Goal: Task Accomplishment & Management: Manage account settings

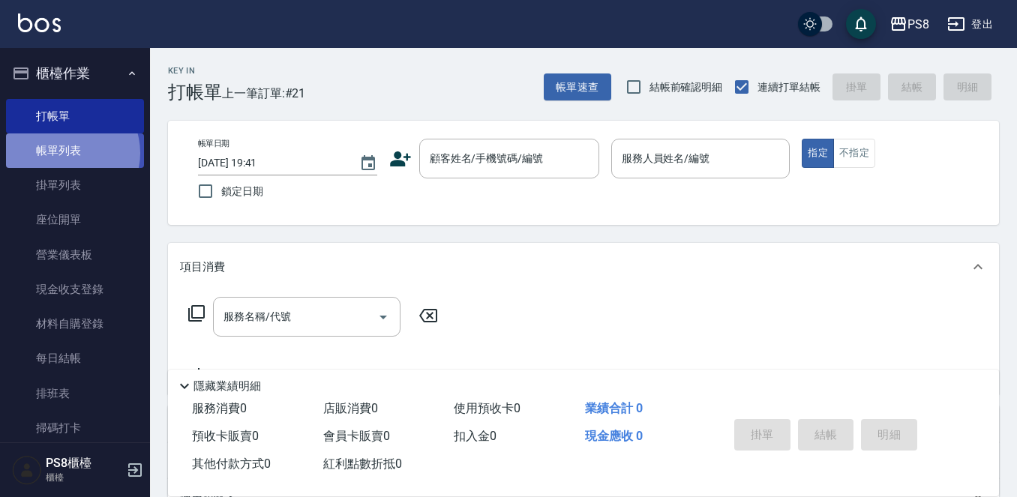
click at [67, 153] on link "帳單列表" at bounding box center [75, 151] width 138 height 35
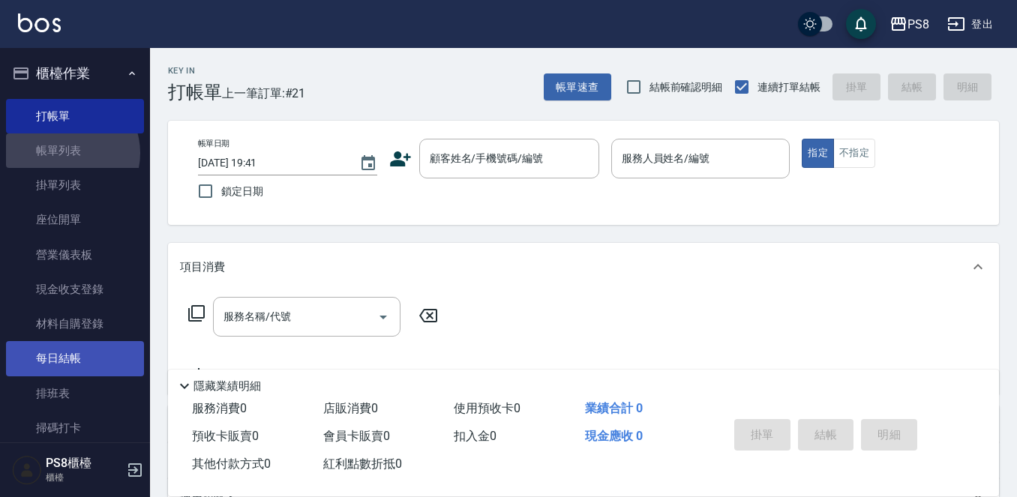
click at [89, 343] on link "每日結帳" at bounding box center [75, 358] width 138 height 35
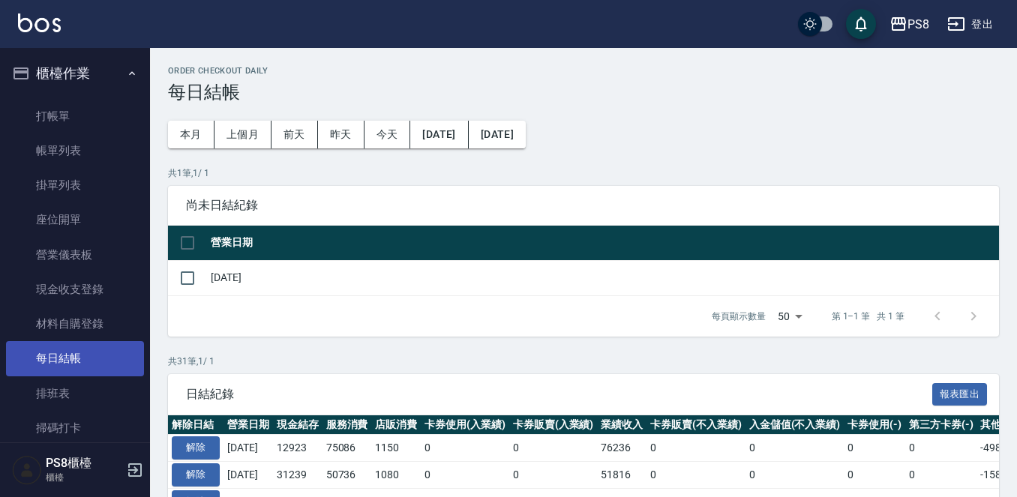
click at [102, 346] on link "每日結帳" at bounding box center [75, 358] width 138 height 35
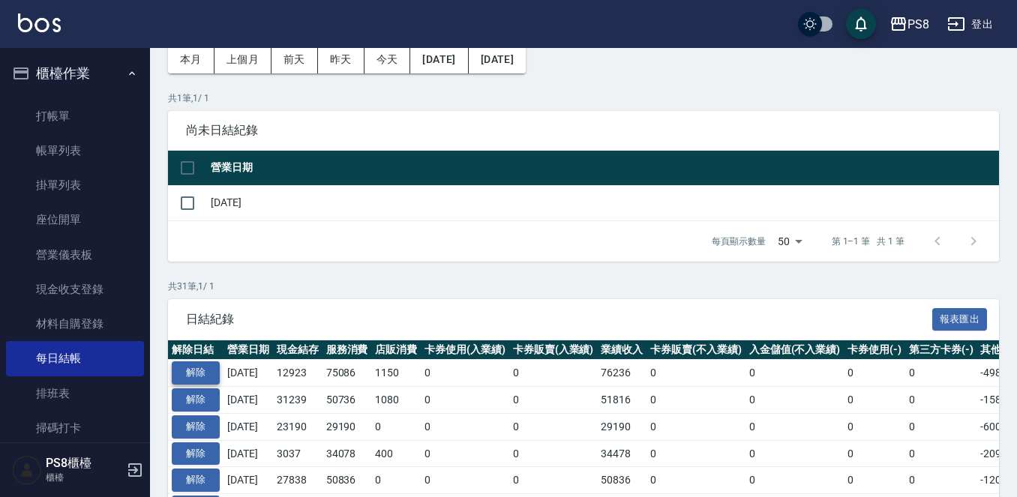
click at [188, 374] on button "解除" at bounding box center [196, 373] width 48 height 23
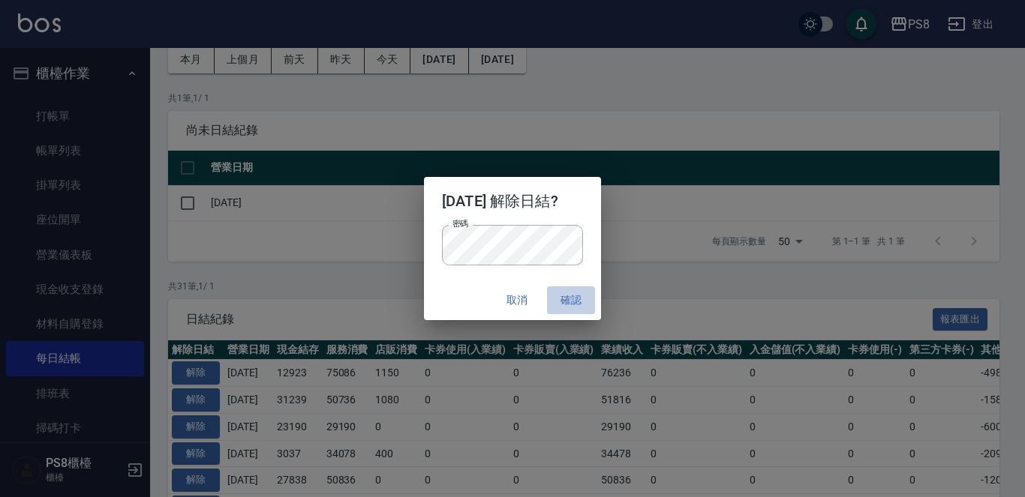
click at [587, 311] on button "確認" at bounding box center [571, 301] width 48 height 28
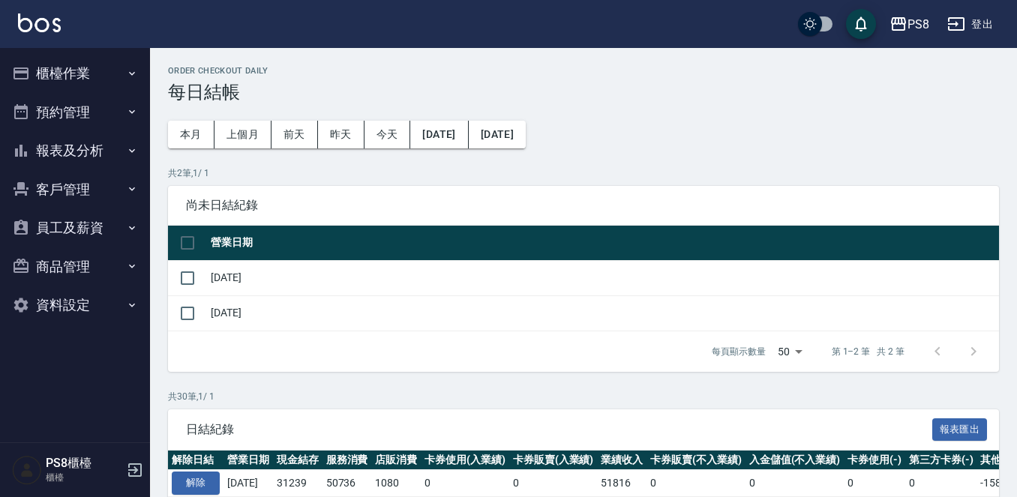
scroll to position [76, 0]
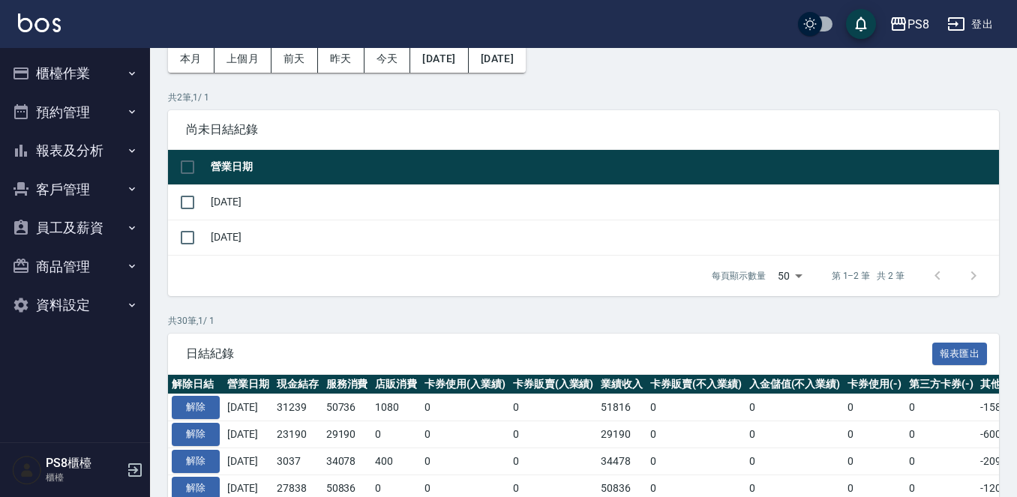
click at [61, 77] on button "櫃檯作業" at bounding box center [75, 73] width 138 height 39
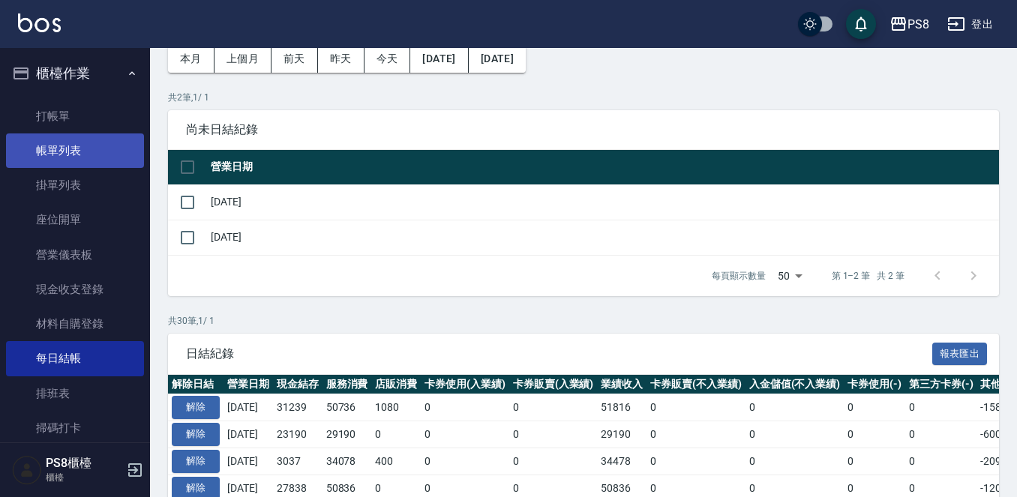
click at [89, 146] on link "帳單列表" at bounding box center [75, 151] width 138 height 35
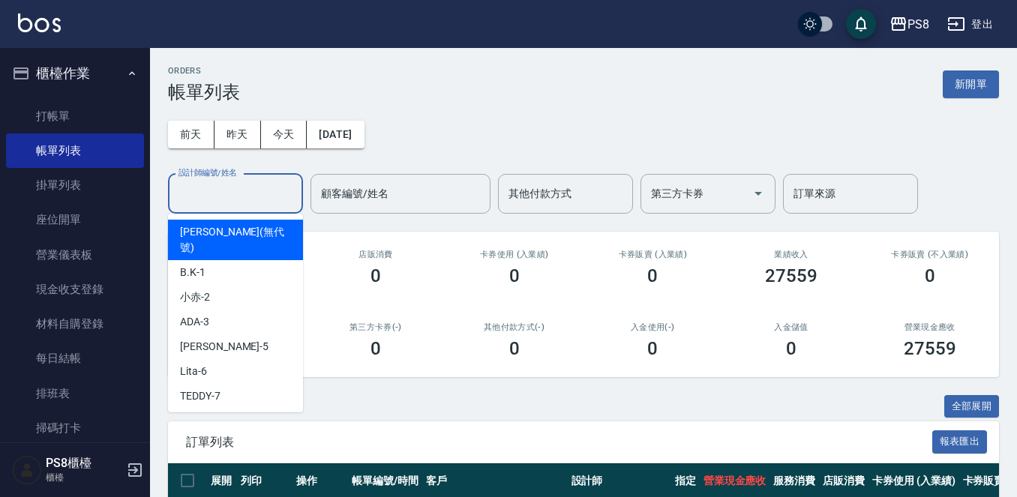
click at [254, 195] on input "設計師編號/姓名" at bounding box center [236, 194] width 122 height 26
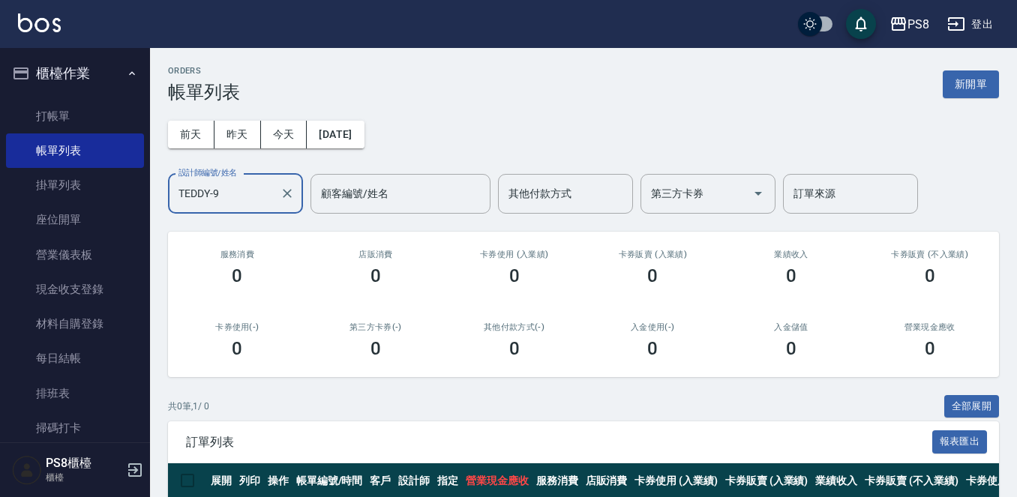
type input "TEDDY-9"
click at [241, 144] on div "前天 昨天 今天 2025/09/26 設計師編號/姓名 TEDDY-9 設計師編號/姓名 顧客編號/姓名 顧客編號/姓名 其他付款方式 其他付款方式 第三方…" at bounding box center [583, 158] width 831 height 111
click at [242, 151] on div "前天 昨天 今天 2025/09/26 設計師編號/姓名 TEDDY-9 設計師編號/姓名 顧客編號/姓名 顧客編號/姓名 其他付款方式 其他付款方式 第三方…" at bounding box center [583, 158] width 831 height 111
click at [243, 143] on button "昨天" at bounding box center [238, 135] width 47 height 28
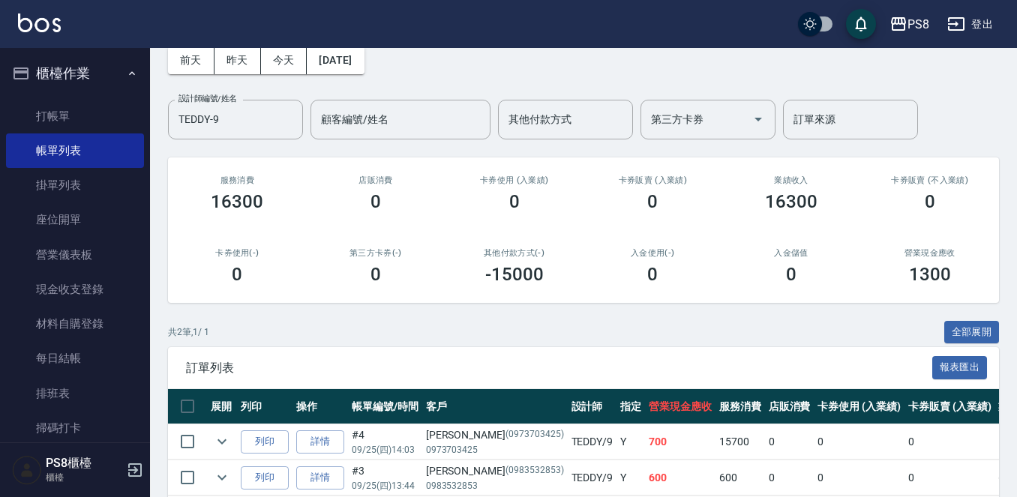
scroll to position [145, 0]
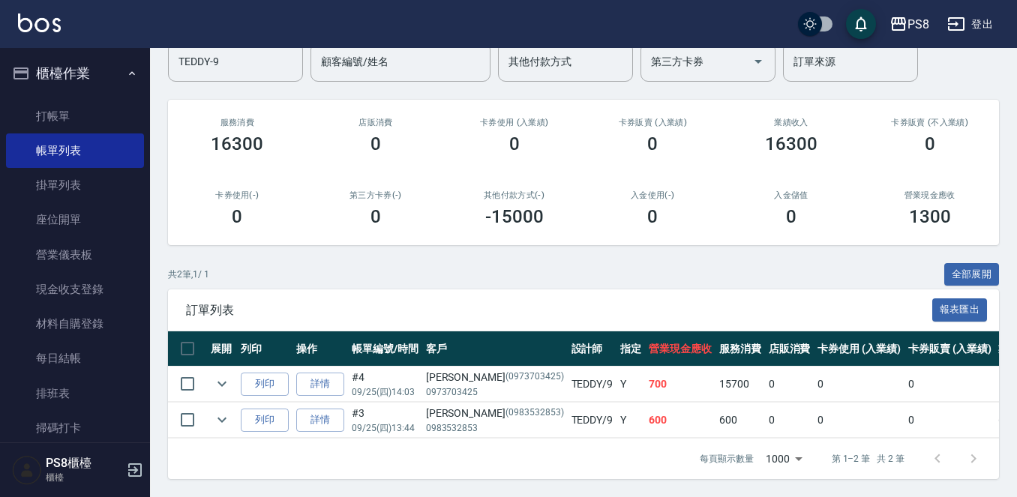
click at [346, 367] on td "詳情" at bounding box center [321, 384] width 56 height 35
click at [302, 373] on link "詳情" at bounding box center [320, 384] width 48 height 23
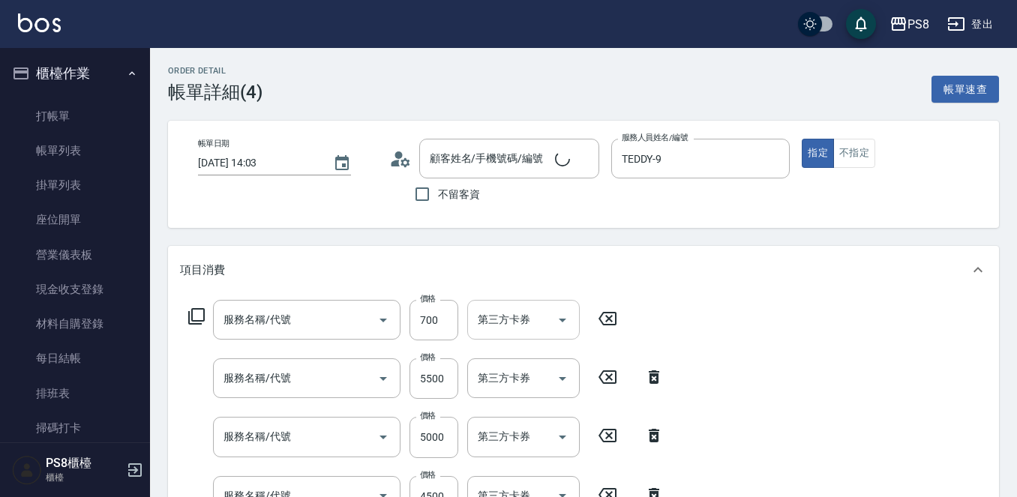
type input "2025/09/25 14:03"
type input "TEDDY-9"
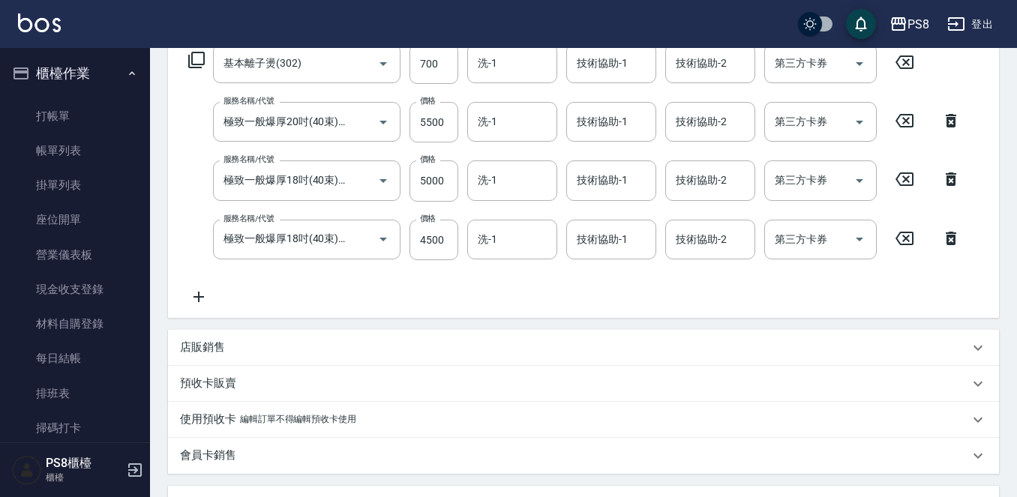
type input "基本離子燙(302)"
type input "極致一般爆厚20吋(40束)(G71)"
type input "極致一般爆厚18吋(40束)(G70)"
type input "蔡宜甄/0973703425/0973703425"
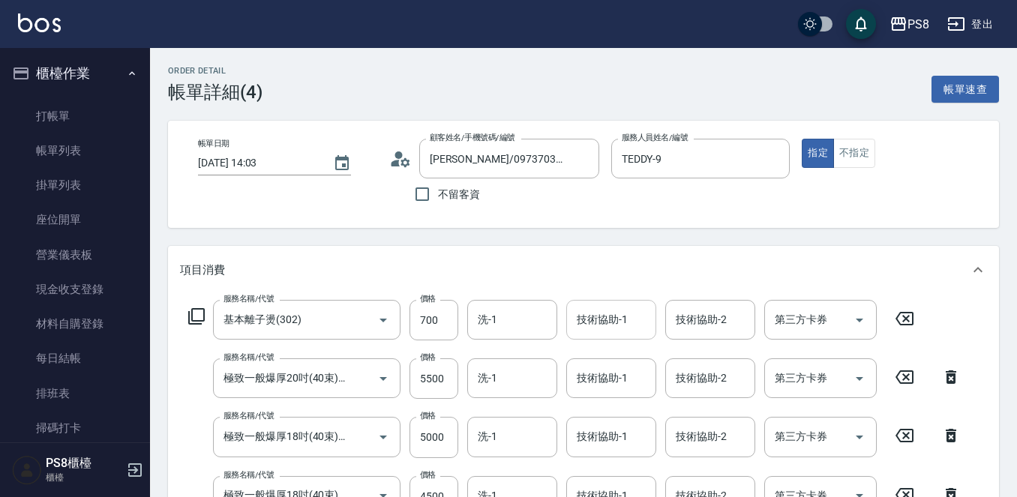
click at [587, 327] on div "技術協助-1 技術協助-1" at bounding box center [611, 320] width 90 height 40
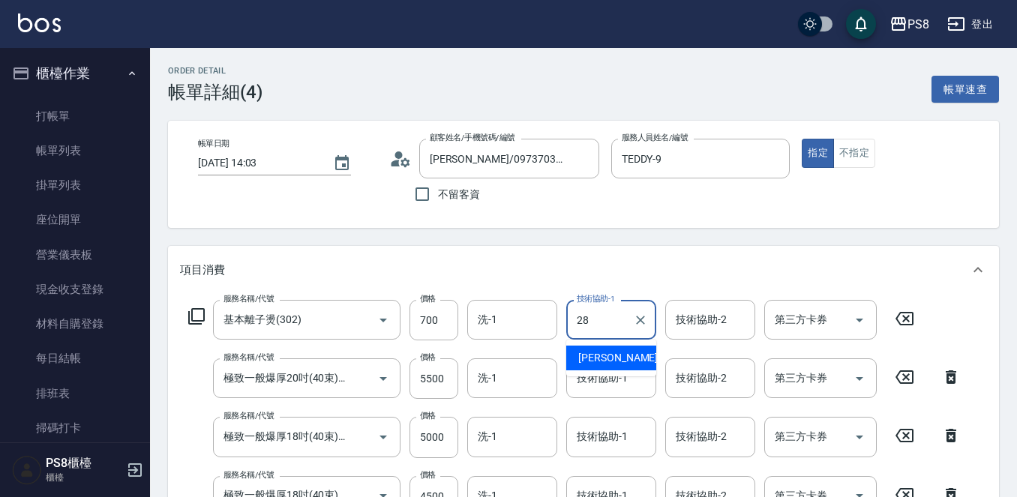
click at [625, 356] on div "姵蓁 -28" at bounding box center [611, 358] width 90 height 25
type input "姵蓁-28"
click at [527, 313] on input "洗-1" at bounding box center [512, 320] width 77 height 26
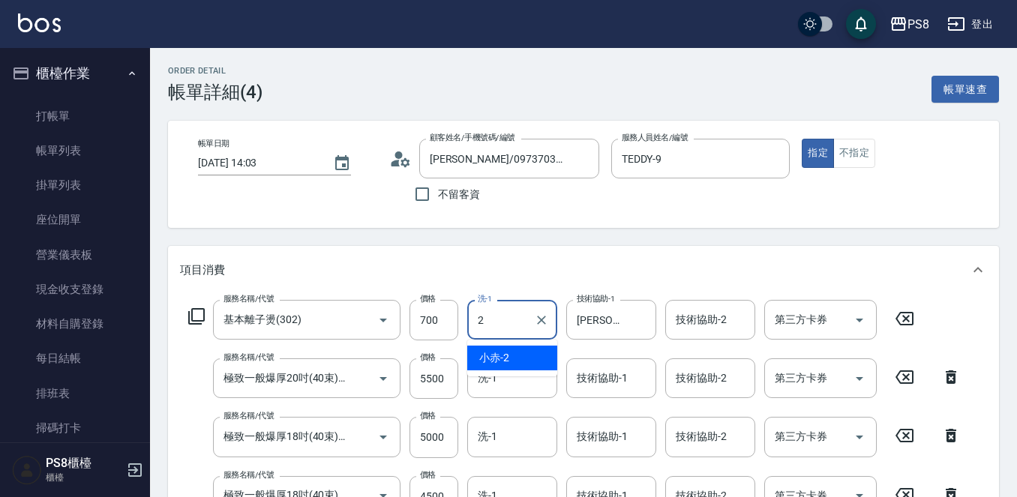
type input "28"
click at [539, 311] on button "Clear" at bounding box center [541, 320] width 21 height 21
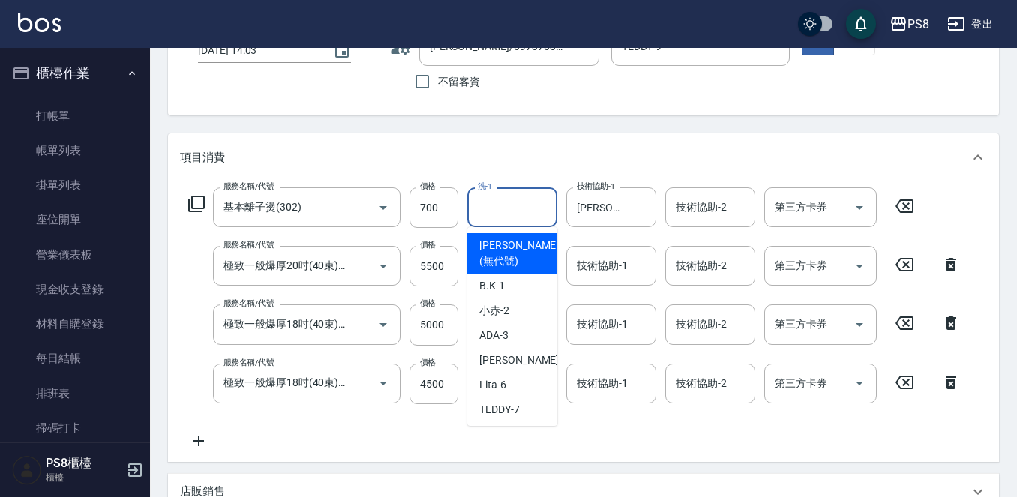
scroll to position [150, 0]
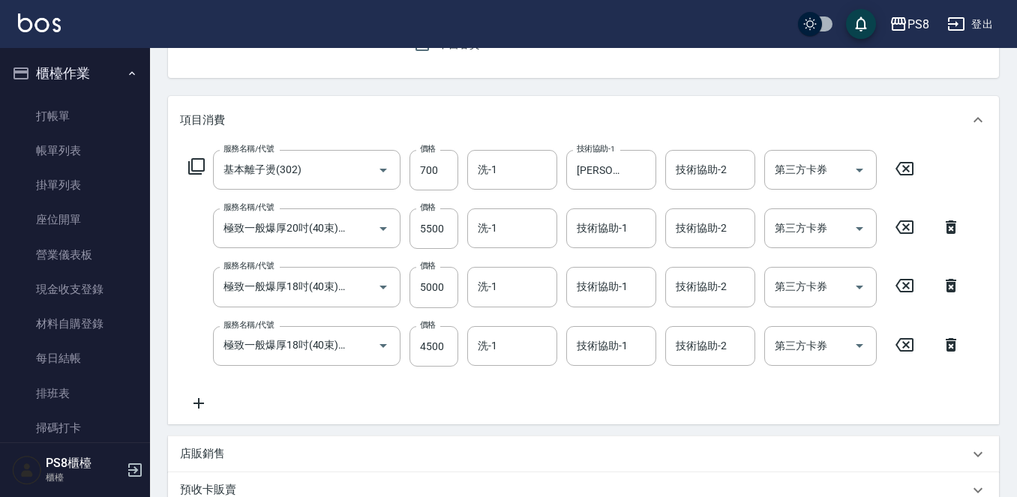
click at [199, 399] on icon at bounding box center [199, 403] width 11 height 11
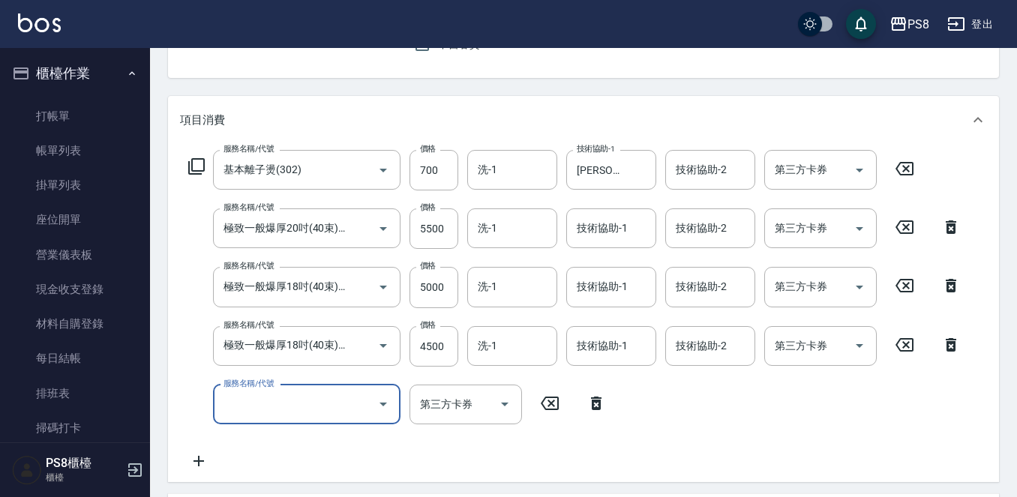
click at [249, 398] on div "服務名稱/代號 服務名稱/代號" at bounding box center [307, 405] width 188 height 40
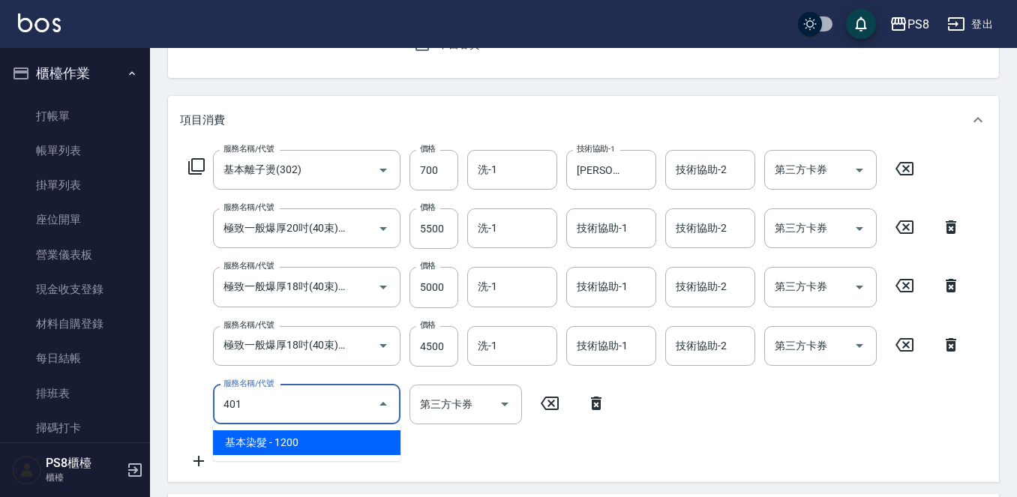
type input "基本染髮(401)"
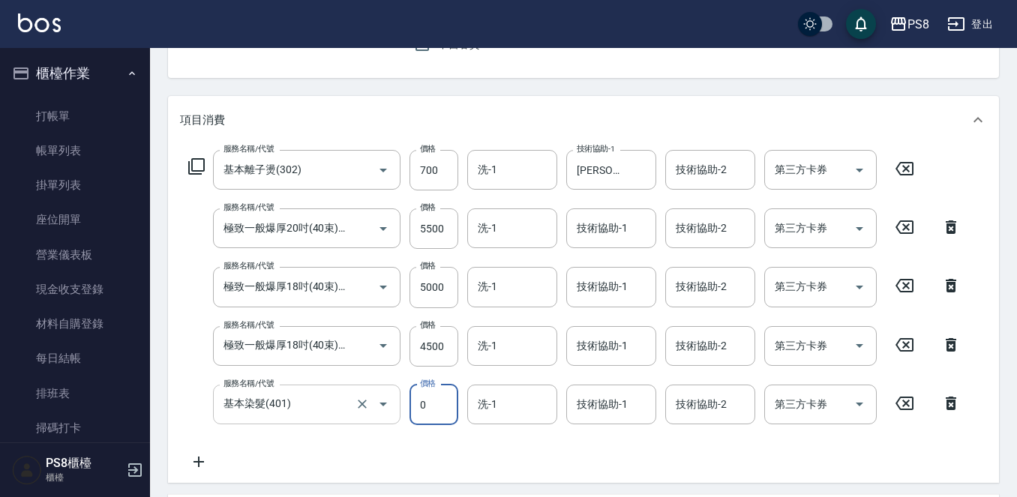
type input "0"
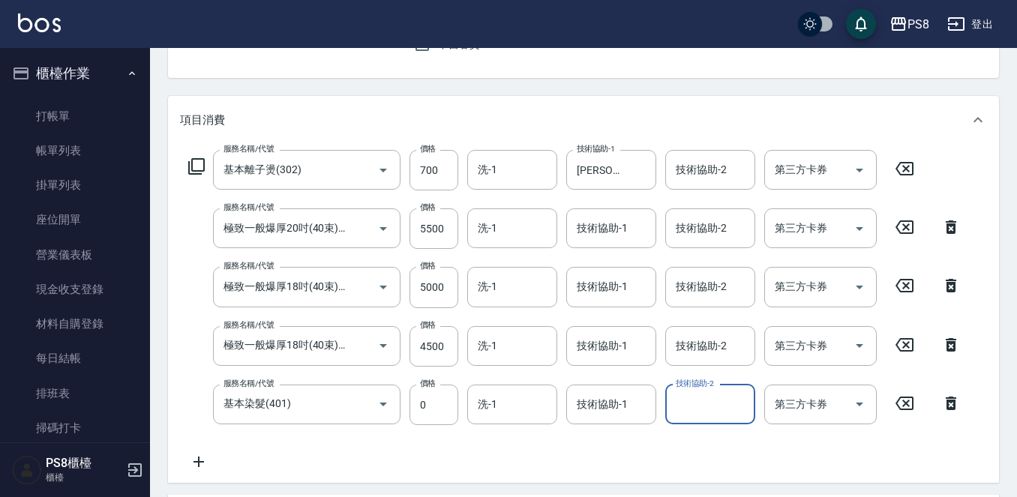
click at [593, 407] on div "技術協助-1 技術協助-1" at bounding box center [611, 405] width 90 height 40
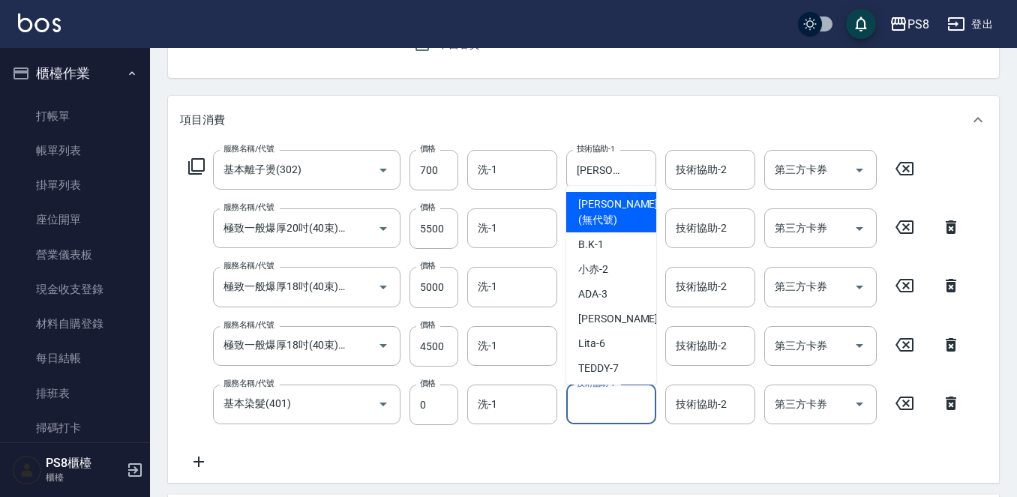
type input "3"
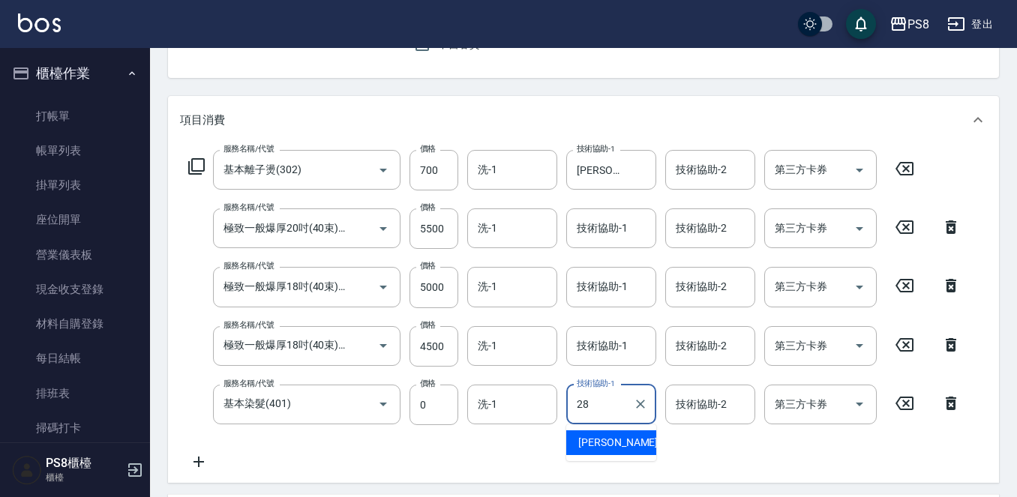
drag, startPoint x: 598, startPoint y: 444, endPoint x: 593, endPoint y: 432, distance: 13.1
click at [598, 443] on span "姵蓁 -28" at bounding box center [625, 443] width 95 height 16
type input "姵蓁-28"
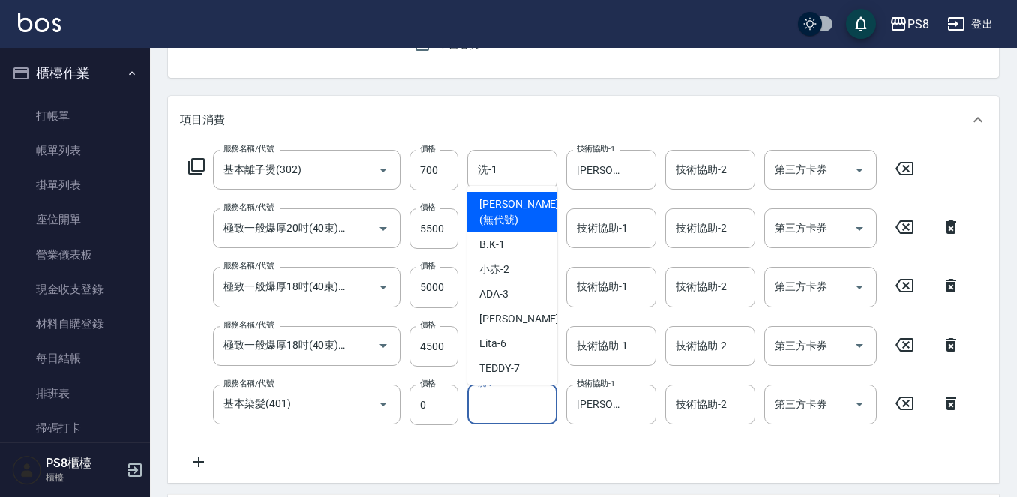
click at [496, 404] on div "洗-1 洗-1" at bounding box center [512, 405] width 90 height 40
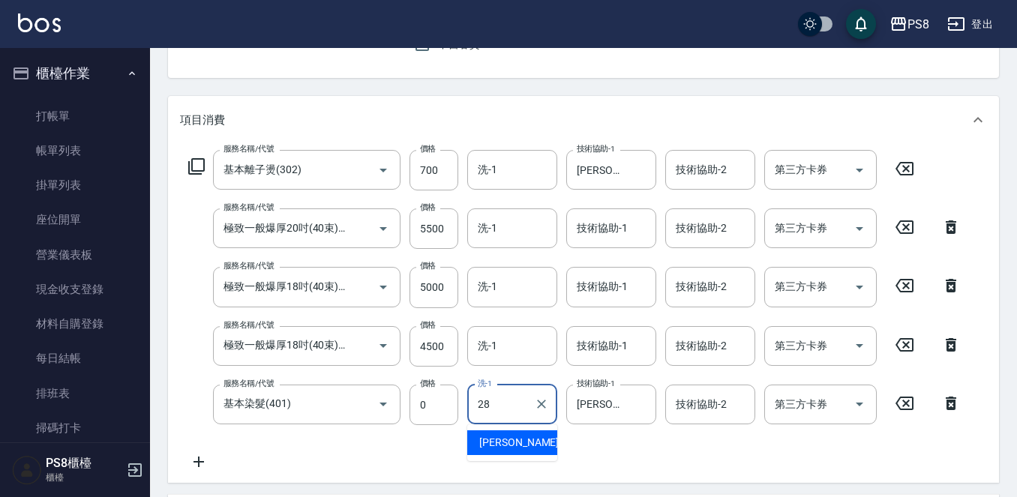
click at [503, 432] on div "姵蓁 -28" at bounding box center [512, 443] width 90 height 25
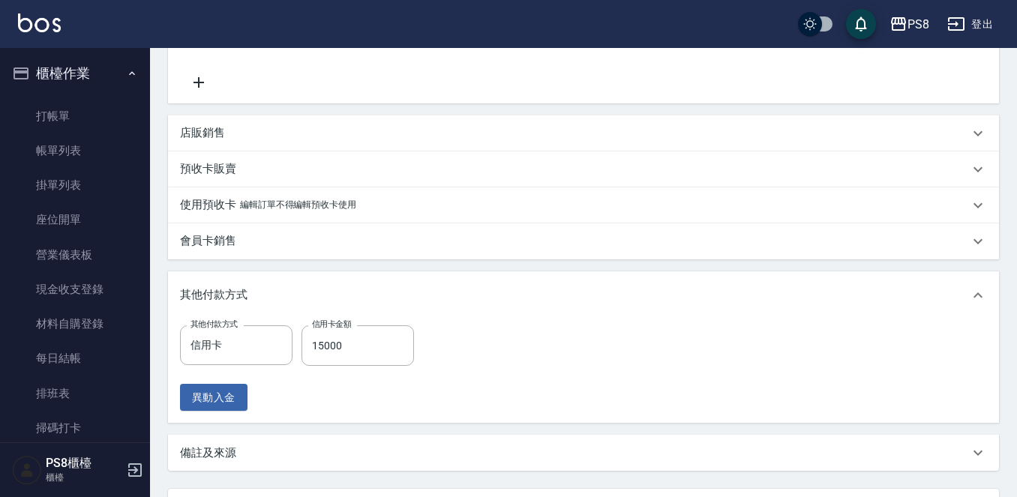
scroll to position [665, 0]
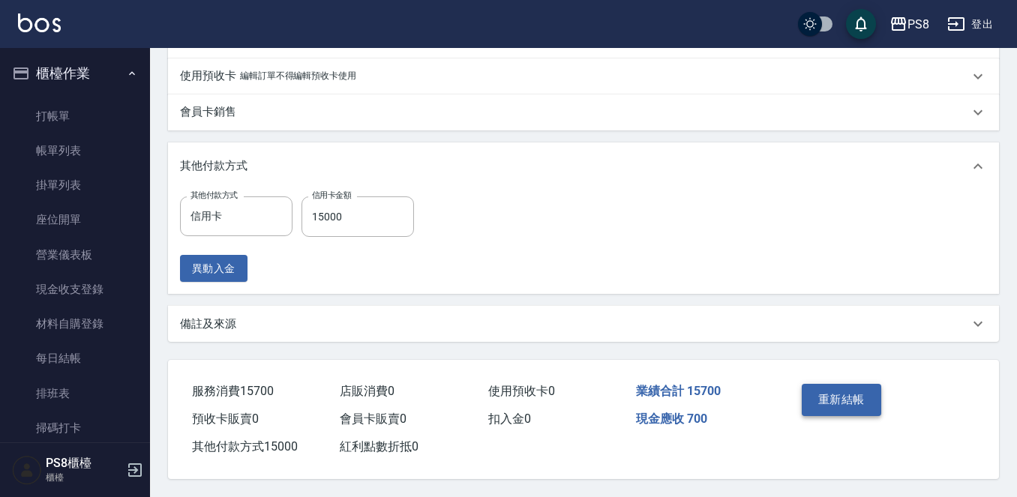
type input "姵蓁-28"
click at [861, 398] on button "重新結帳" at bounding box center [842, 400] width 80 height 32
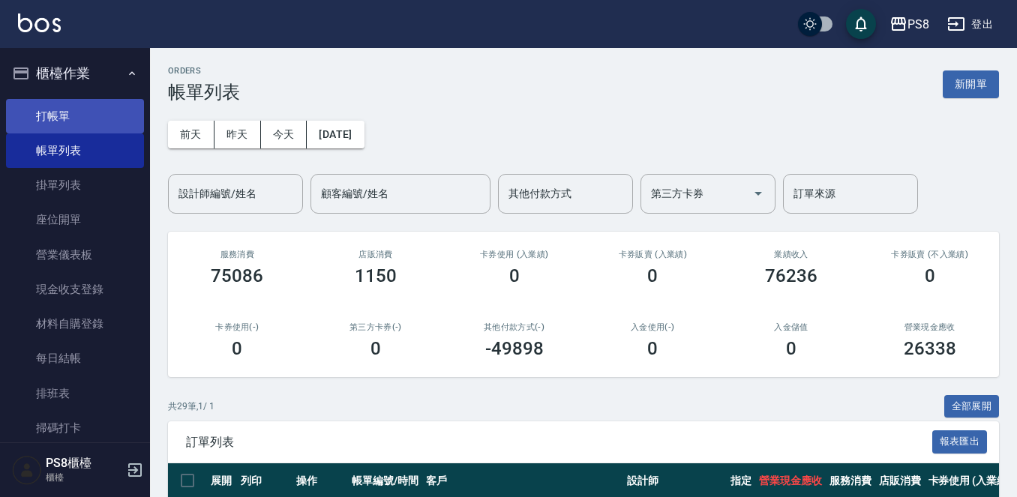
click at [81, 116] on link "打帳單" at bounding box center [75, 116] width 138 height 35
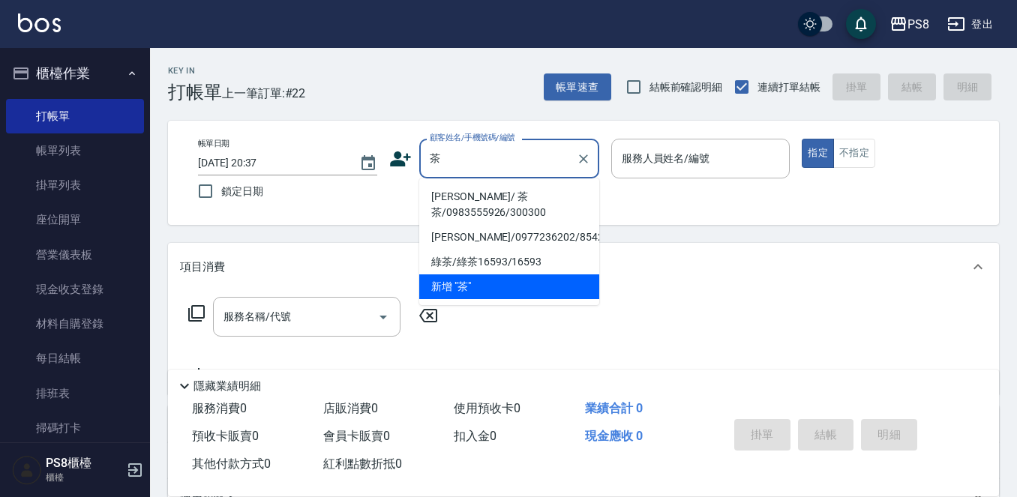
click at [429, 211] on li "曾曉凌 / 茶茶/0983555926/300300" at bounding box center [509, 205] width 180 height 41
type input "曾曉凌 / 茶茶/0983555926/300300"
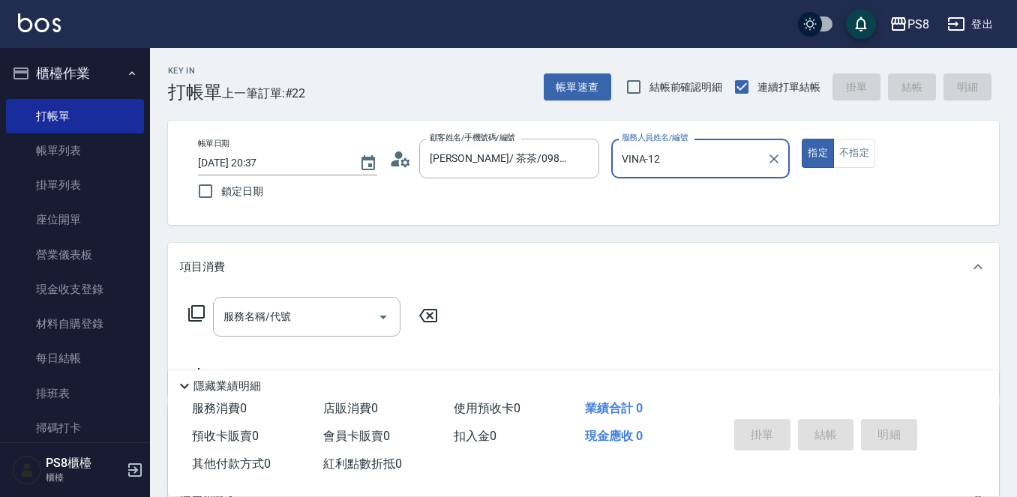
type input "VINA-12"
click at [802, 139] on button "指定" at bounding box center [818, 153] width 32 height 29
type button "true"
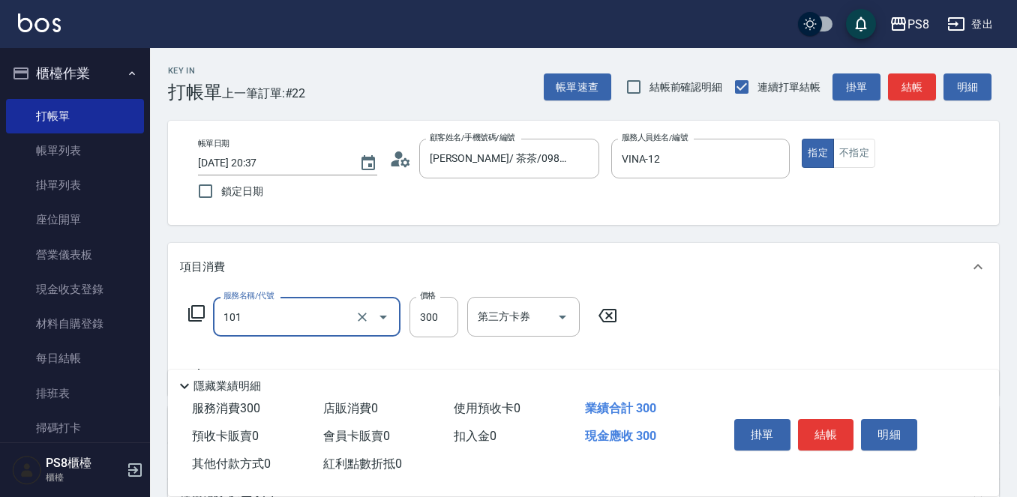
type input "洗髮(101)"
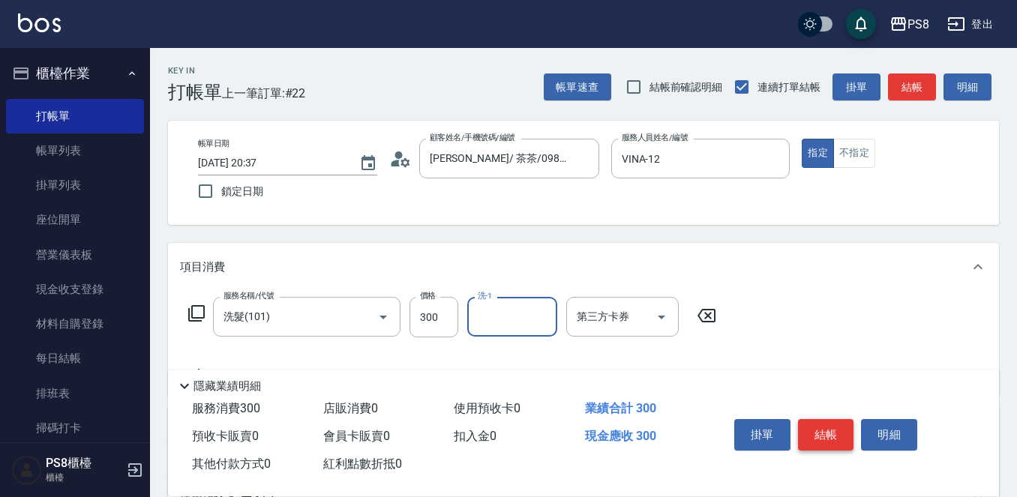
click at [836, 419] on button "結帳" at bounding box center [826, 435] width 56 height 32
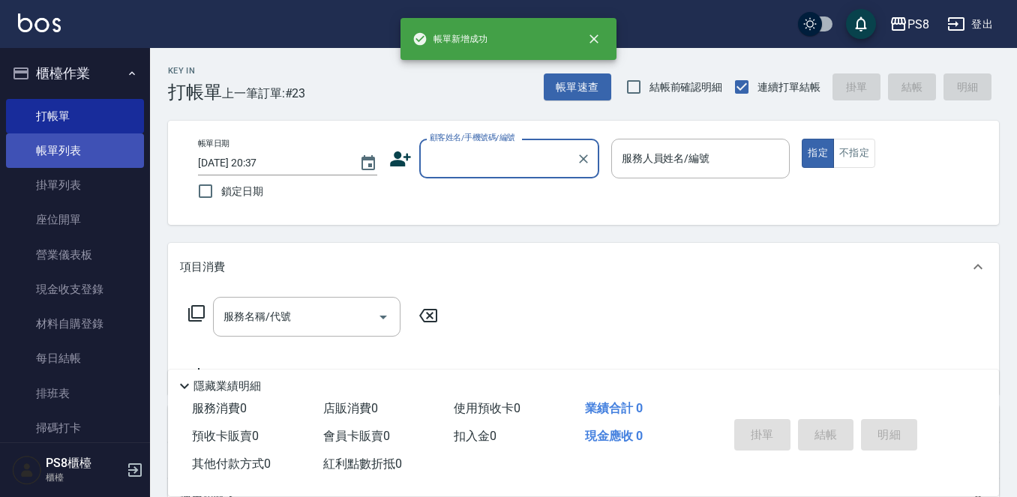
click at [92, 152] on link "帳單列表" at bounding box center [75, 151] width 138 height 35
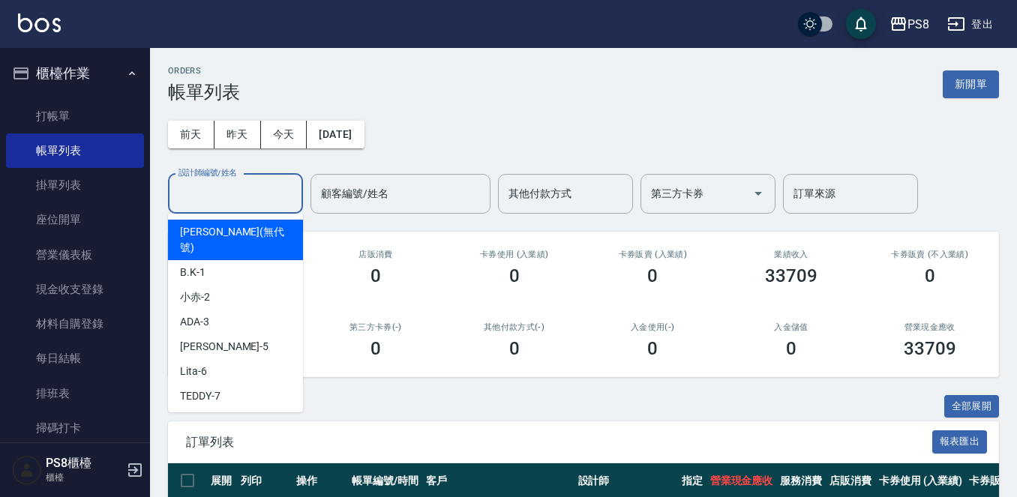
click at [214, 186] on div "設計師編號/姓名 設計師編號/姓名" at bounding box center [235, 194] width 135 height 40
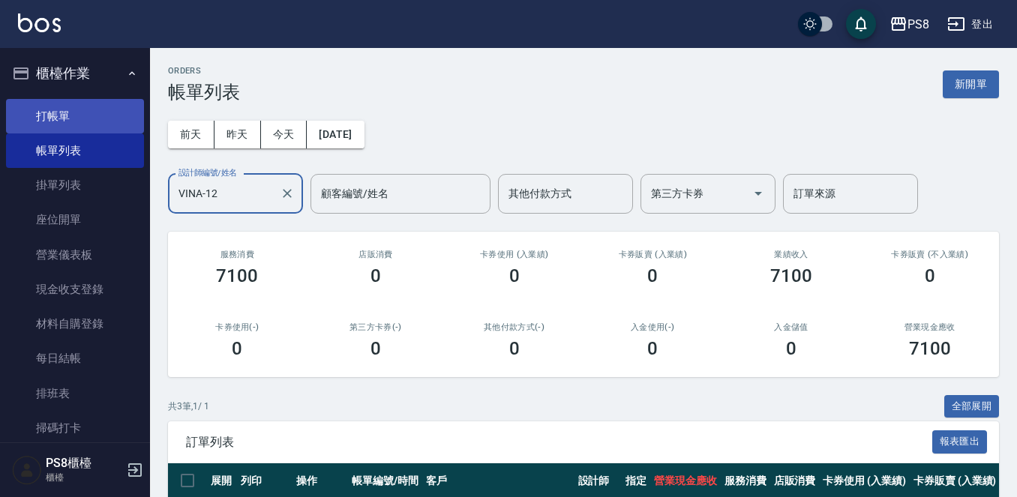
type input "VINA-12"
click at [89, 115] on link "打帳單" at bounding box center [75, 116] width 138 height 35
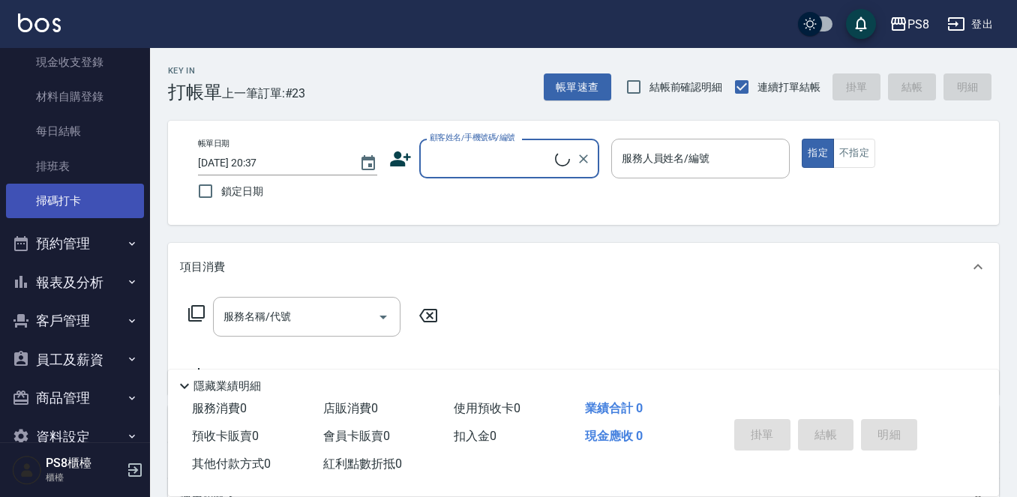
scroll to position [259, 0]
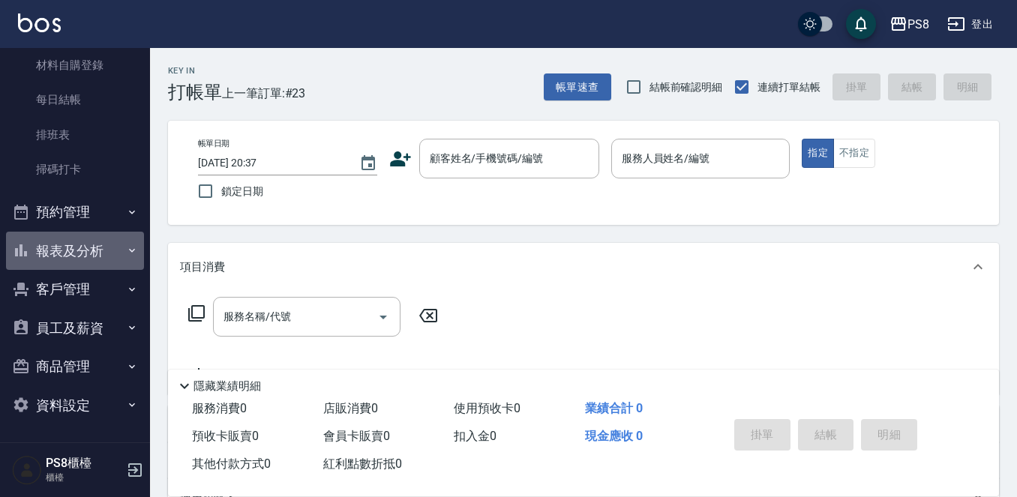
click at [93, 254] on button "報表及分析" at bounding box center [75, 251] width 138 height 39
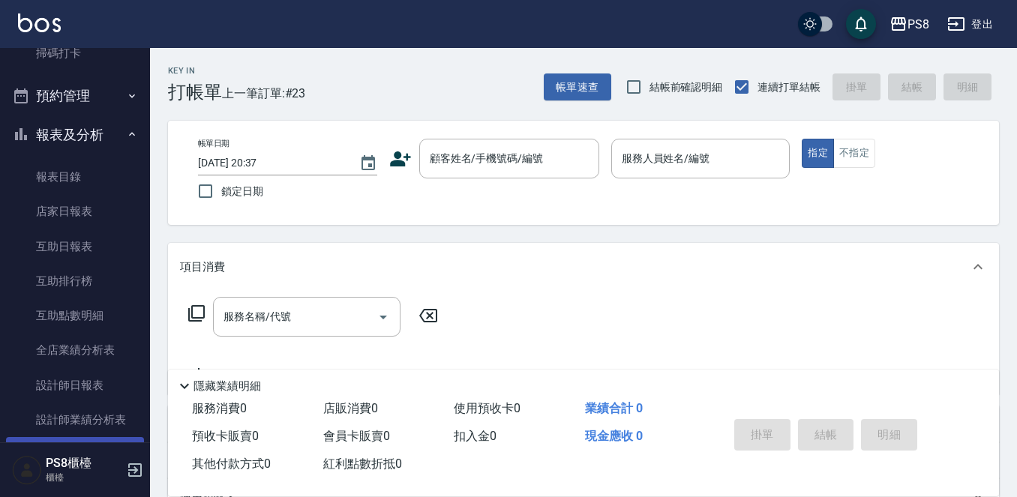
scroll to position [484, 0]
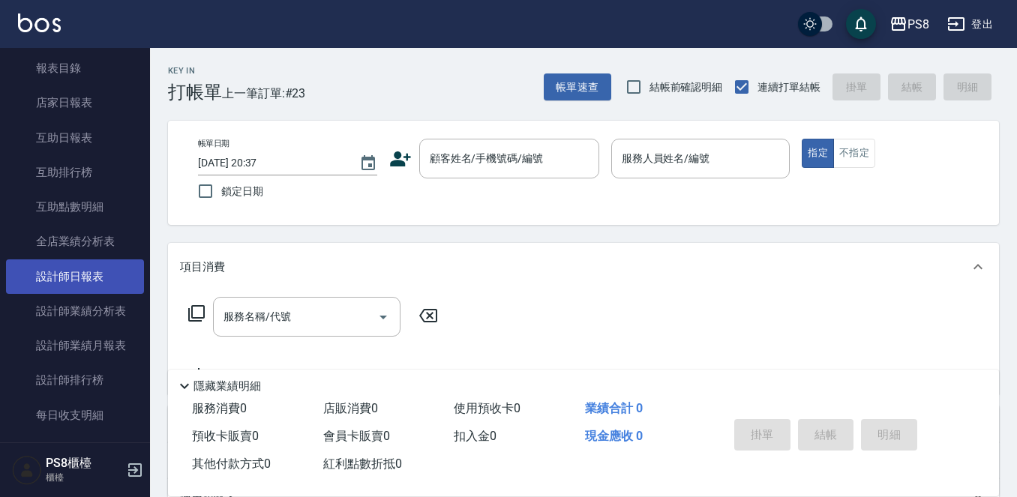
click at [86, 272] on link "設計師日報表" at bounding box center [75, 277] width 138 height 35
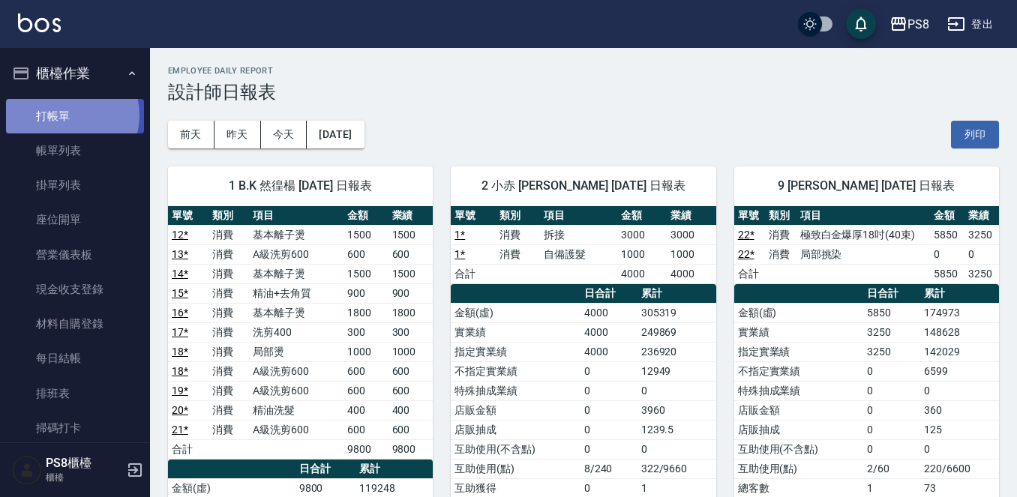
click at [71, 115] on link "打帳單" at bounding box center [75, 116] width 138 height 35
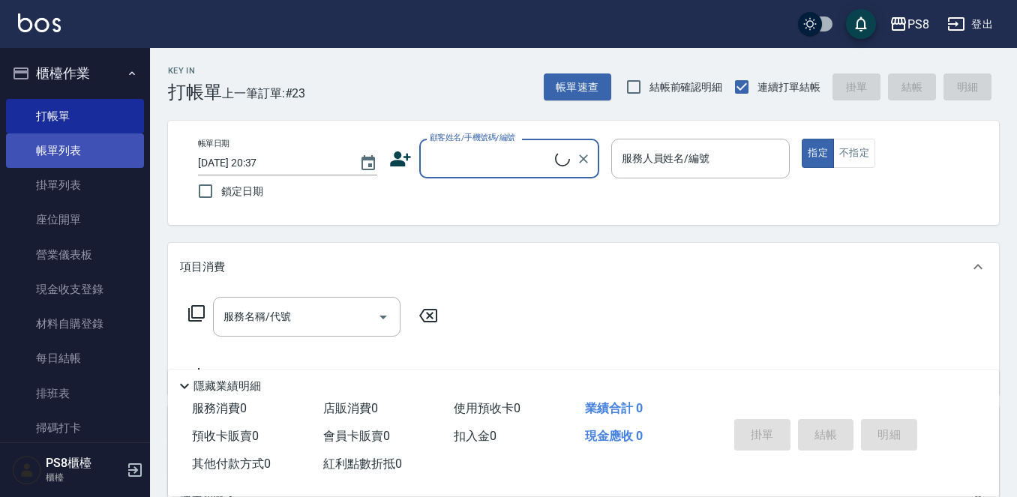
click at [47, 155] on link "帳單列表" at bounding box center [75, 151] width 138 height 35
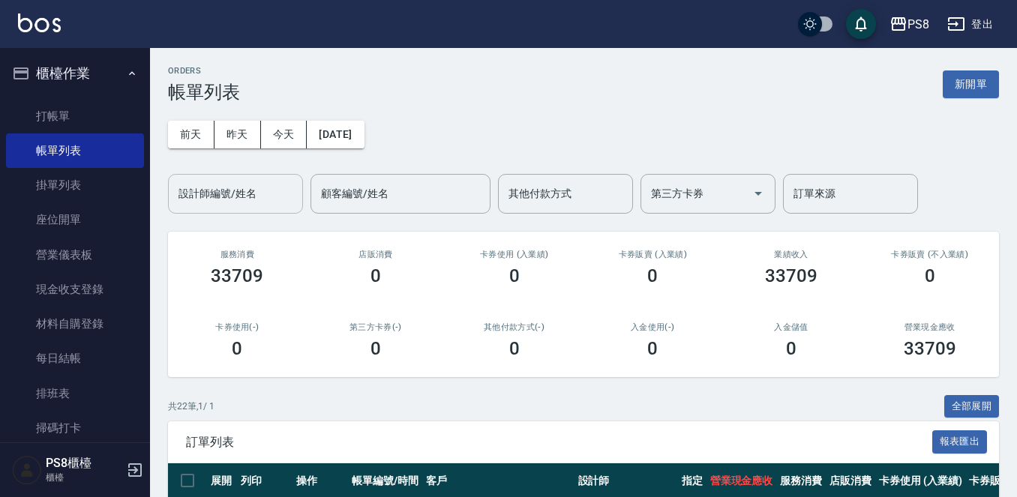
click at [229, 209] on div "設計師編號/姓名" at bounding box center [235, 194] width 135 height 40
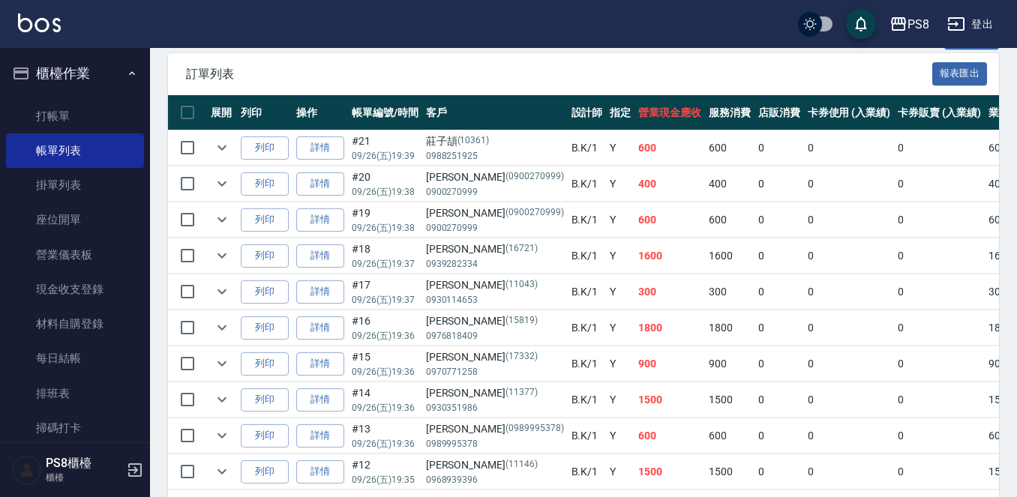
scroll to position [433, 0]
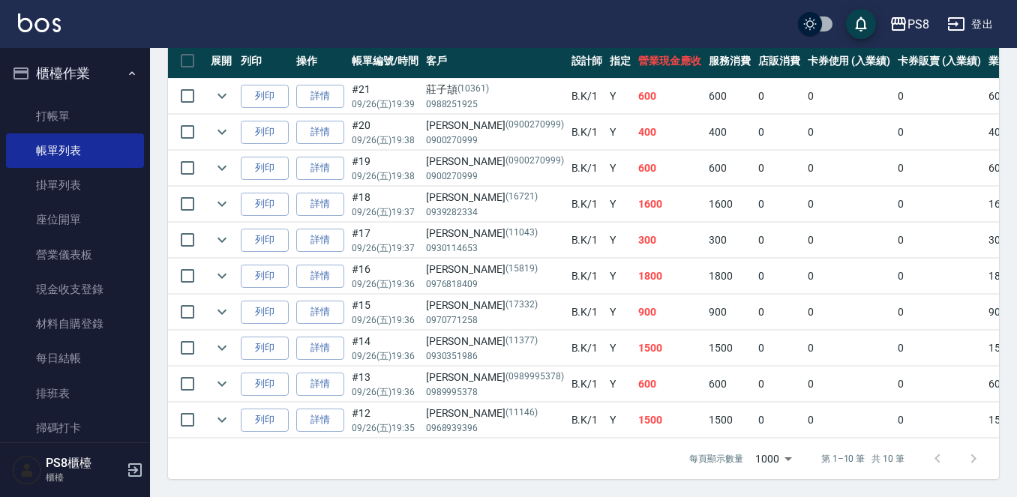
type input "B.K-1"
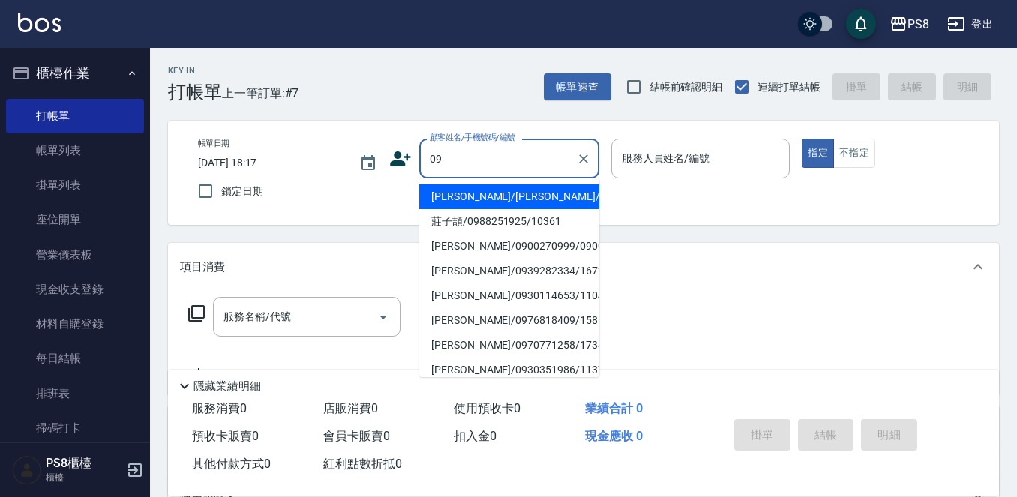
type input "09"
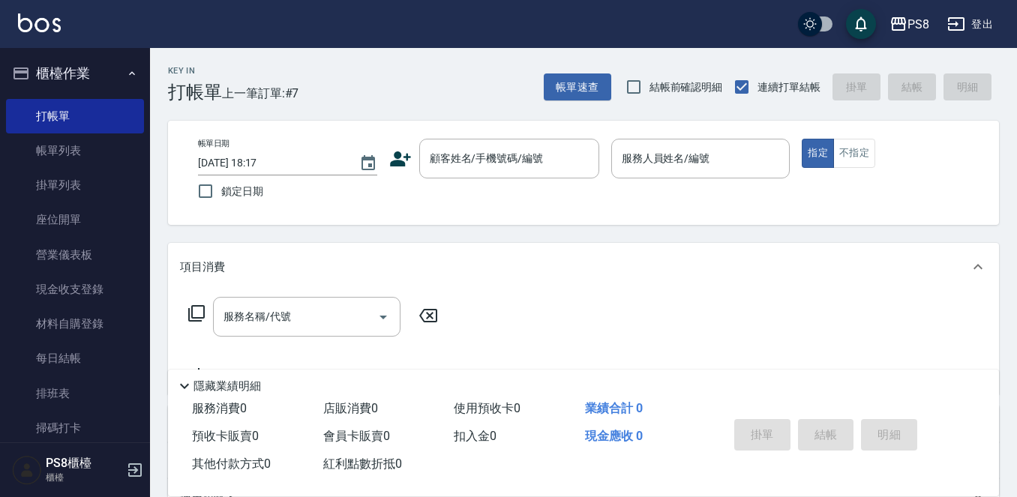
click at [395, 164] on icon at bounding box center [400, 159] width 21 height 15
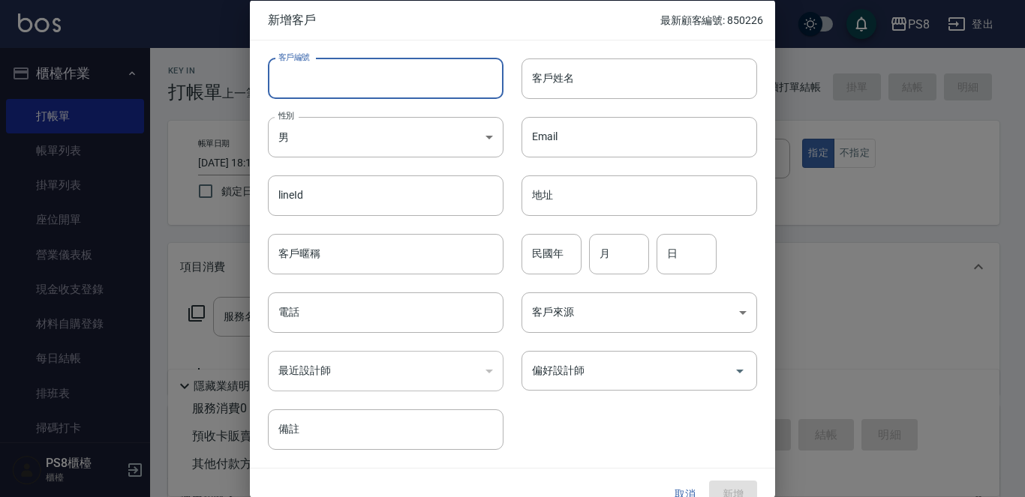
click at [428, 85] on input "客戶編號" at bounding box center [386, 78] width 236 height 41
type input "0912345699"
drag, startPoint x: 412, startPoint y: 66, endPoint x: 268, endPoint y: 70, distance: 144.1
click at [268, 70] on input "0912345699" at bounding box center [368, 78] width 201 height 41
drag, startPoint x: 380, startPoint y: 81, endPoint x: 260, endPoint y: 58, distance: 122.2
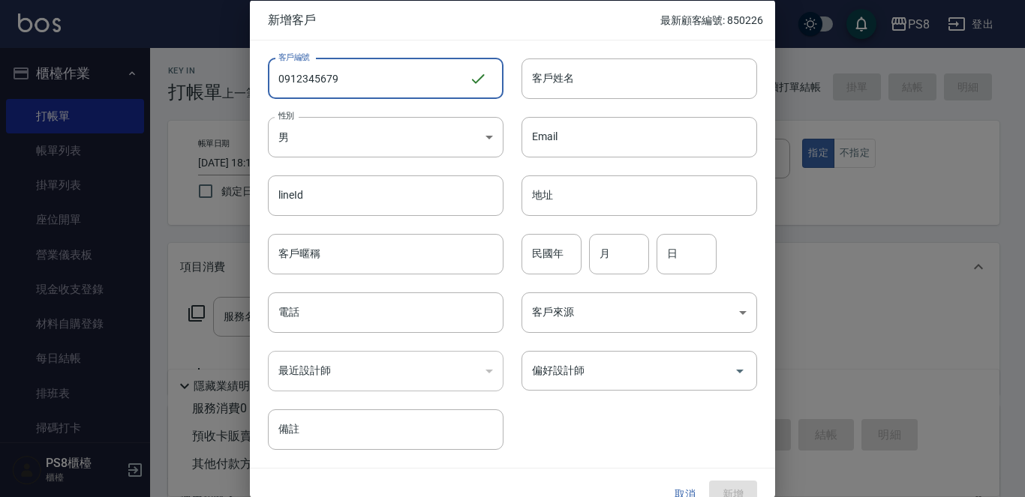
click at [260, 58] on div "客戶編號 0912345679 ​ 客戶編號" at bounding box center [377, 69] width 254 height 59
type input "0912345679"
click at [554, 88] on input "客戶姓名" at bounding box center [639, 78] width 236 height 41
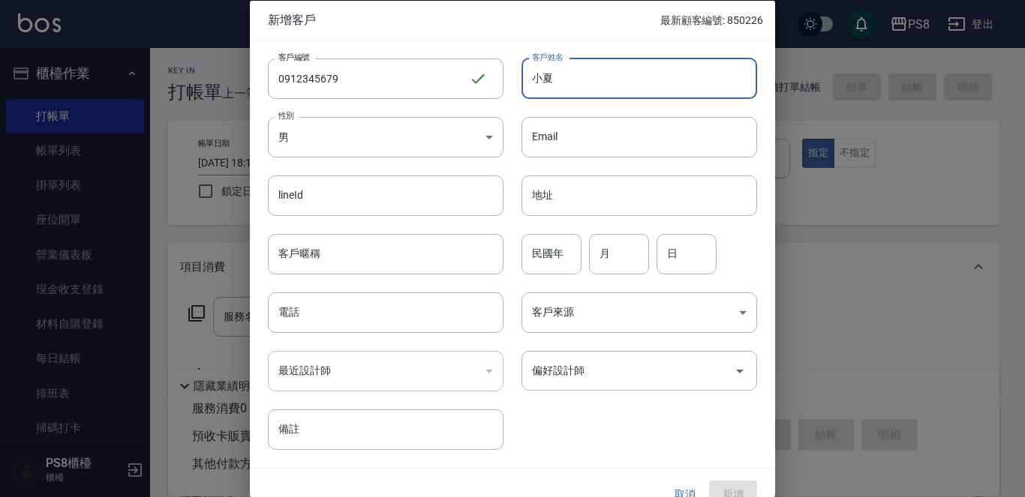
type input "小夏"
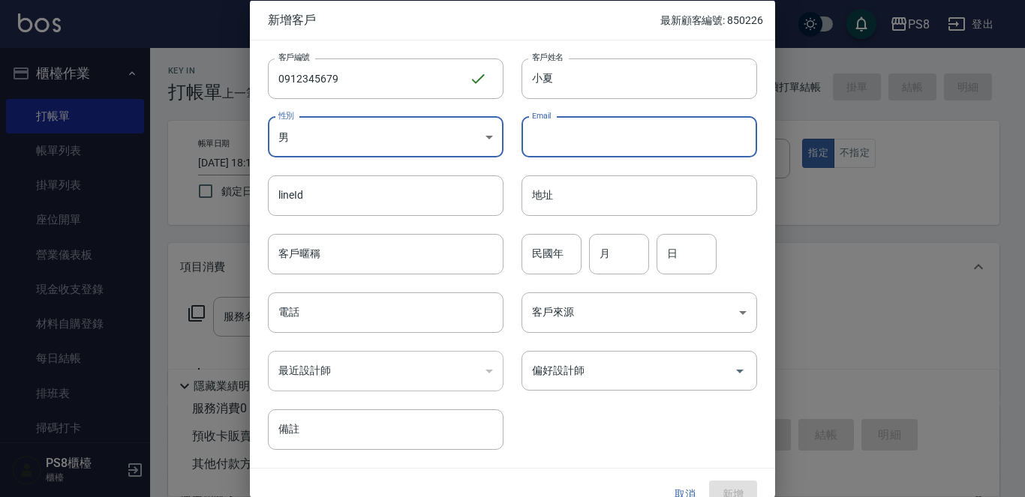
click at [407, 146] on body "PS8 登出 櫃檯作業 打帳單 帳單列表 掛單列表 座位開單 營業儀表板 現金收支登錄 材料自購登錄 每日結帳 排班表 掃碼打卡 預約管理 預約管理 單日預約…" at bounding box center [512, 365] width 1025 height 731
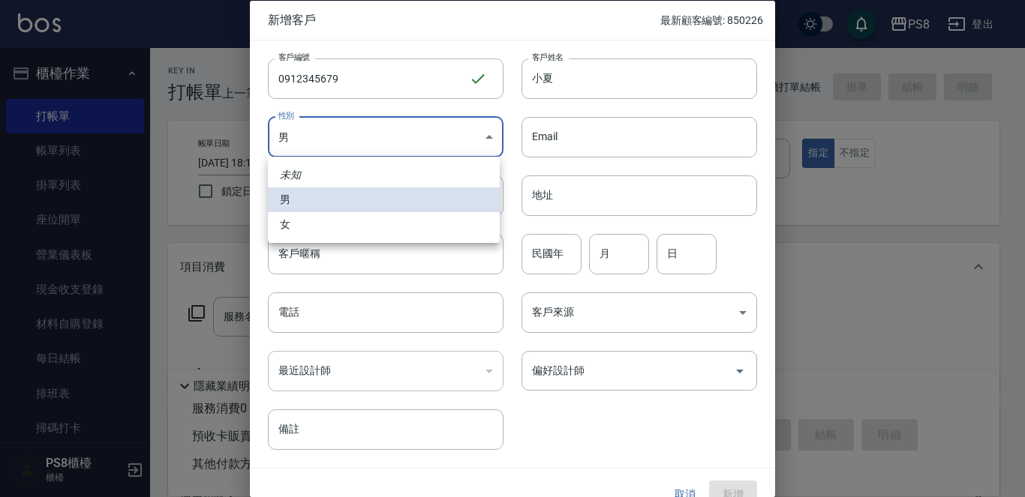
click at [404, 228] on li "女" at bounding box center [384, 224] width 232 height 25
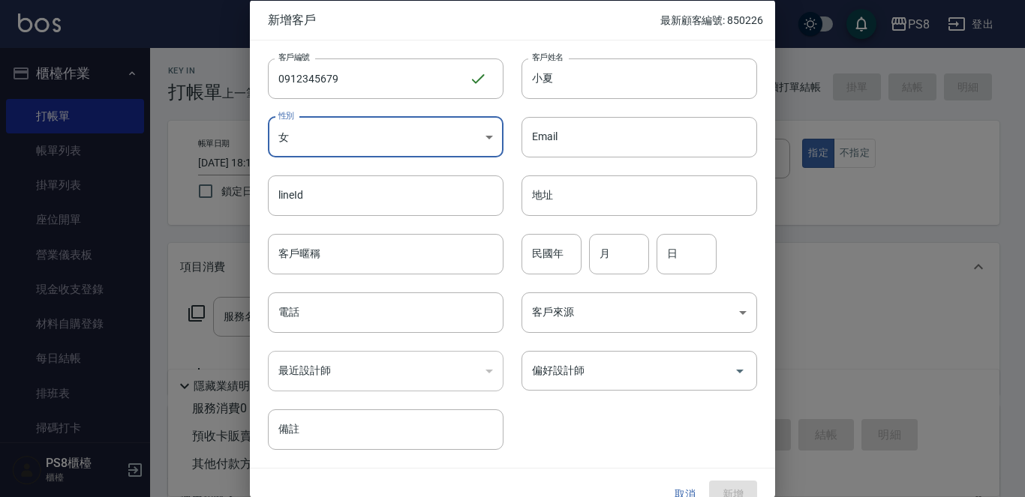
type input "FEMALE"
click at [551, 264] on input "民國年" at bounding box center [551, 253] width 60 height 41
type input "00"
type input "07"
type input "20"
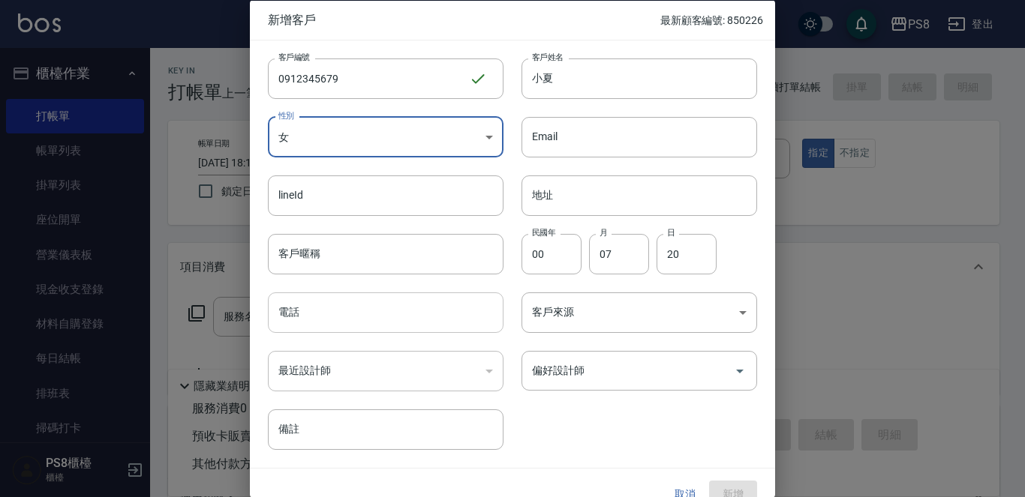
click at [359, 311] on input "電話" at bounding box center [386, 313] width 236 height 41
paste input "0912345679"
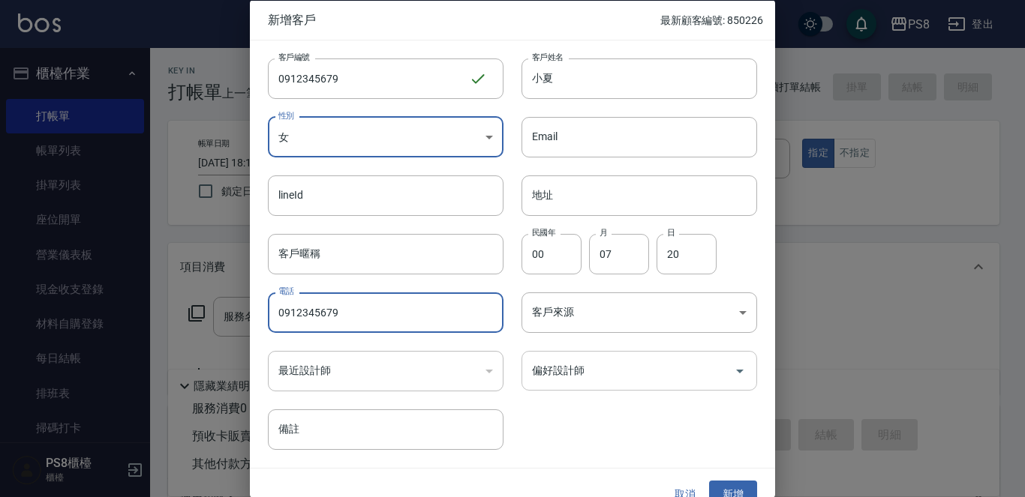
type input "0912345679"
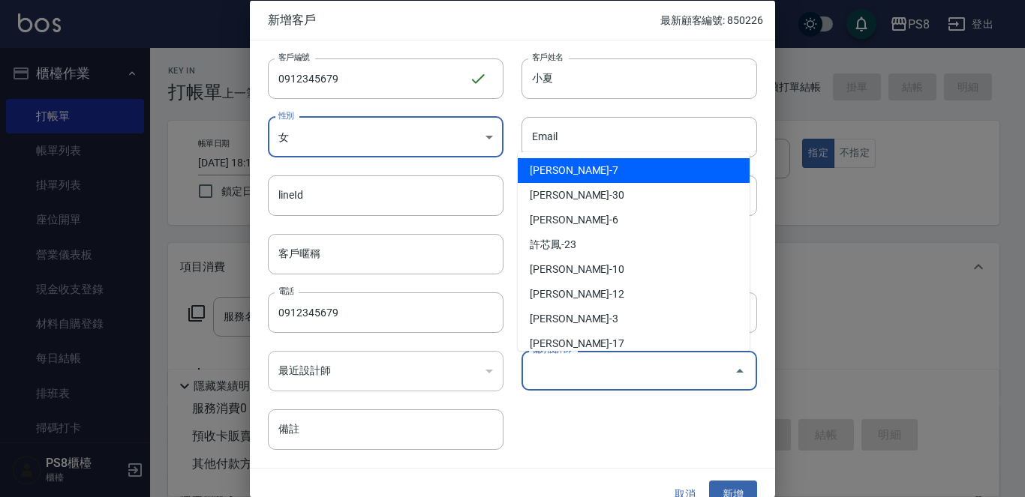
click at [587, 362] on input "偏好設計師" at bounding box center [628, 371] width 200 height 26
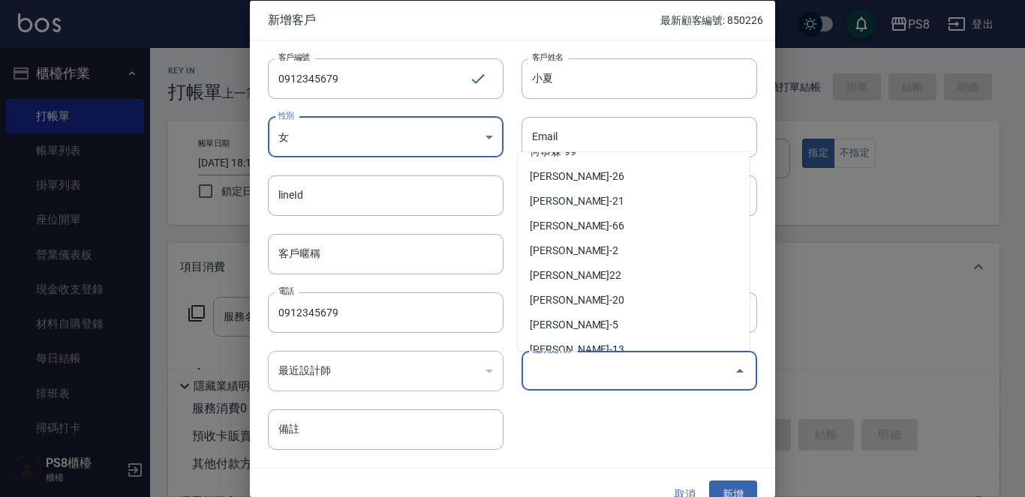
scroll to position [525, 0]
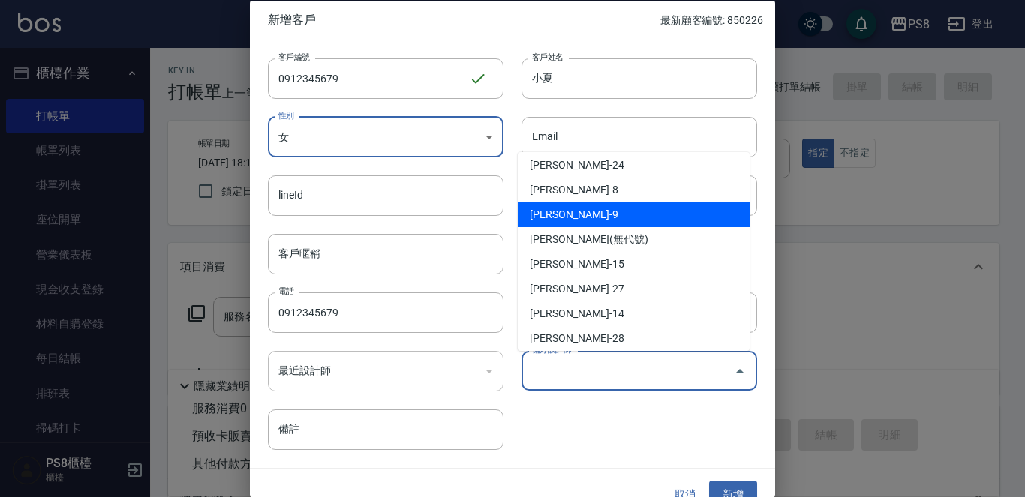
click at [619, 208] on li "施妃娟-9" at bounding box center [634, 215] width 232 height 25
type input "施妃娟"
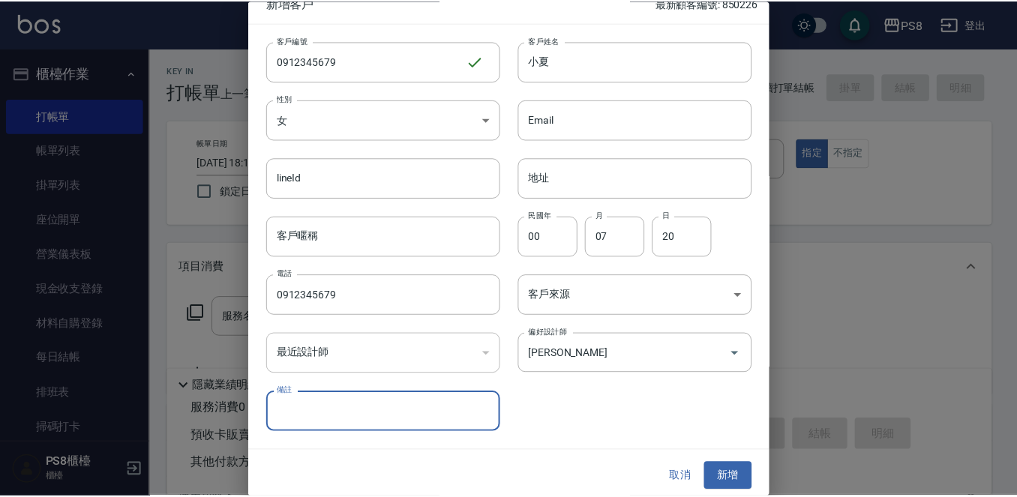
scroll to position [23, 0]
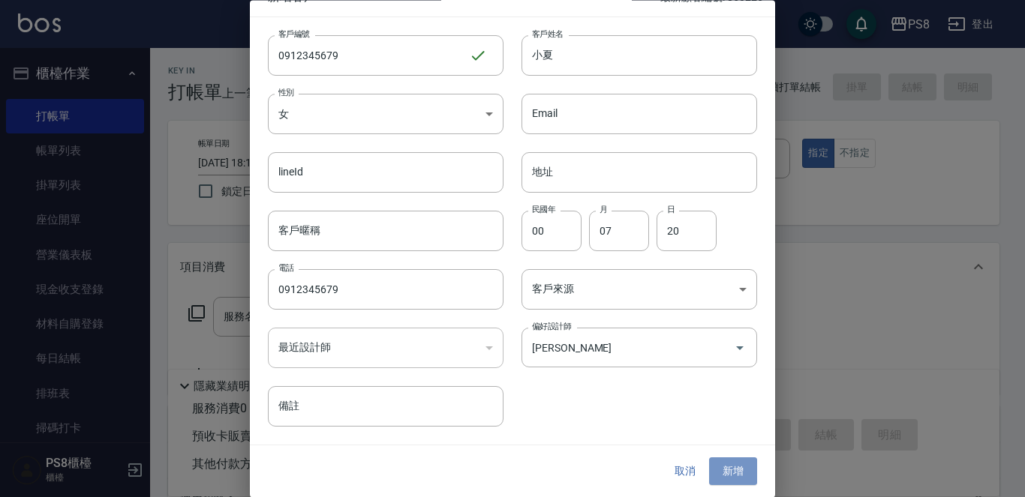
drag, startPoint x: 728, startPoint y: 467, endPoint x: 724, endPoint y: 455, distance: 13.5
click at [728, 466] on button "新增" at bounding box center [733, 472] width 48 height 28
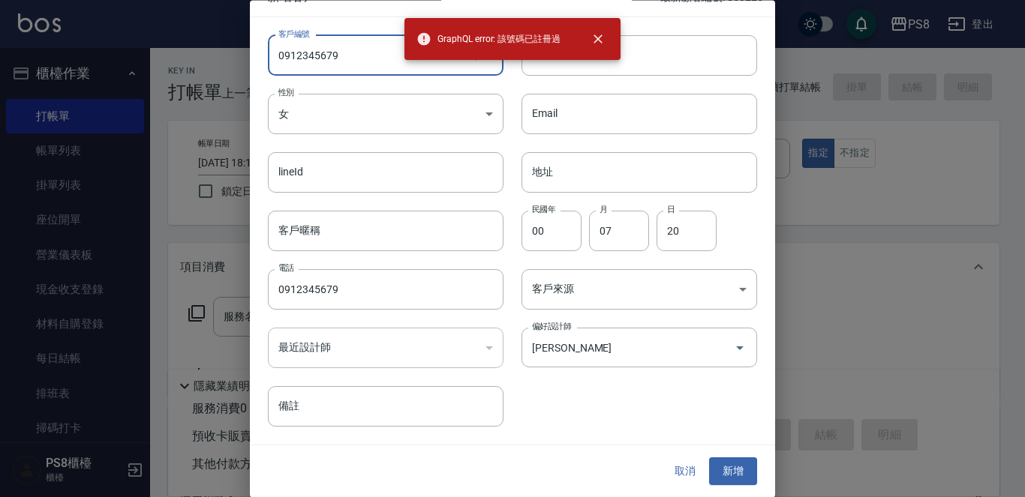
click at [363, 45] on input "0912345679" at bounding box center [368, 55] width 201 height 41
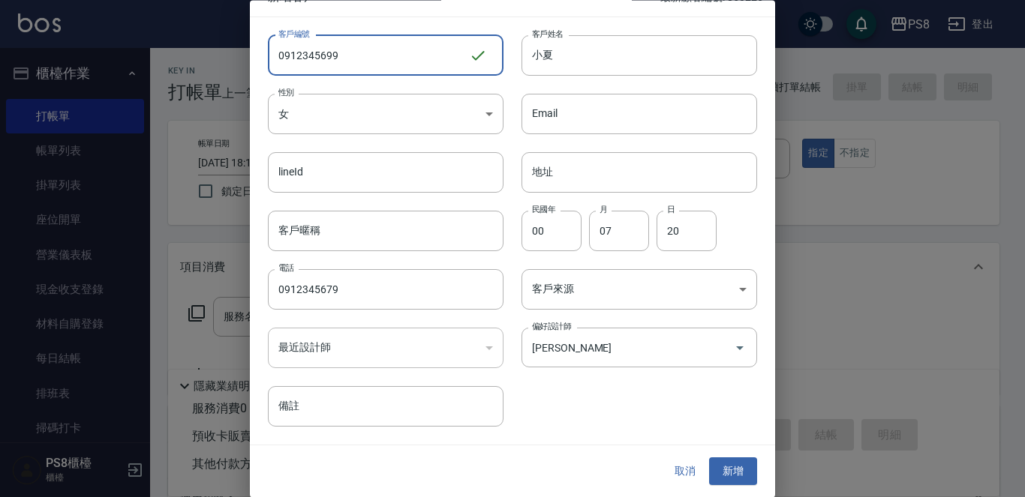
drag, startPoint x: 407, startPoint y: 62, endPoint x: 206, endPoint y: 59, distance: 200.3
click at [206, 59] on div "新增客戶 最新顧客編號: 850226 客戶編號 0912345699 ​ 客戶編號 客戶姓名 小夏 客戶姓名 性別 女 FEMALE 性別 Email Em…" at bounding box center [512, 248] width 1025 height 497
type input "0912345699"
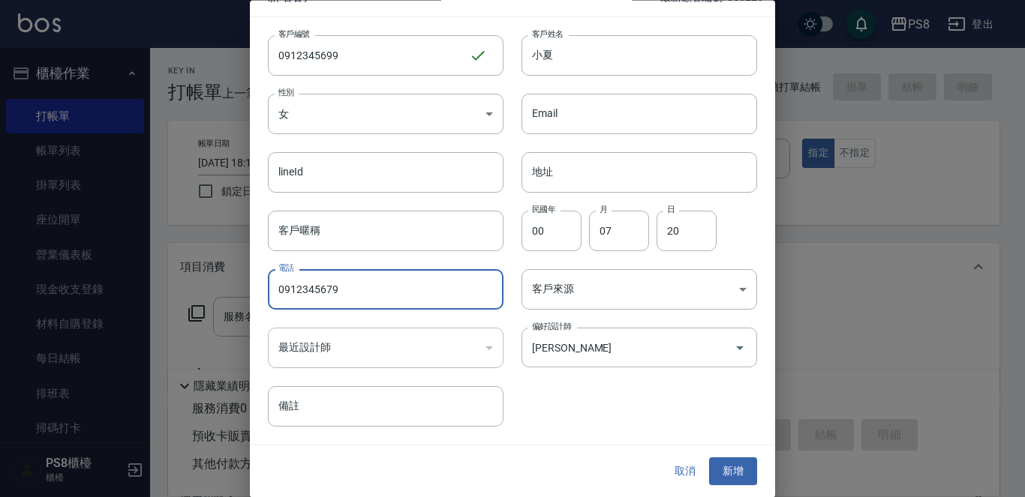
drag, startPoint x: 404, startPoint y: 296, endPoint x: 191, endPoint y: 293, distance: 213.8
click at [191, 293] on div "新增客戶 最新顧客編號: 850226 客戶編號 0912345699 ​ 客戶編號 客戶姓名 小夏 客戶姓名 性別 女 FEMALE 性別 Email Em…" at bounding box center [512, 248] width 1025 height 497
paste input "0912345699"
type input "0912345699"
click at [736, 479] on button "新增" at bounding box center [733, 472] width 48 height 28
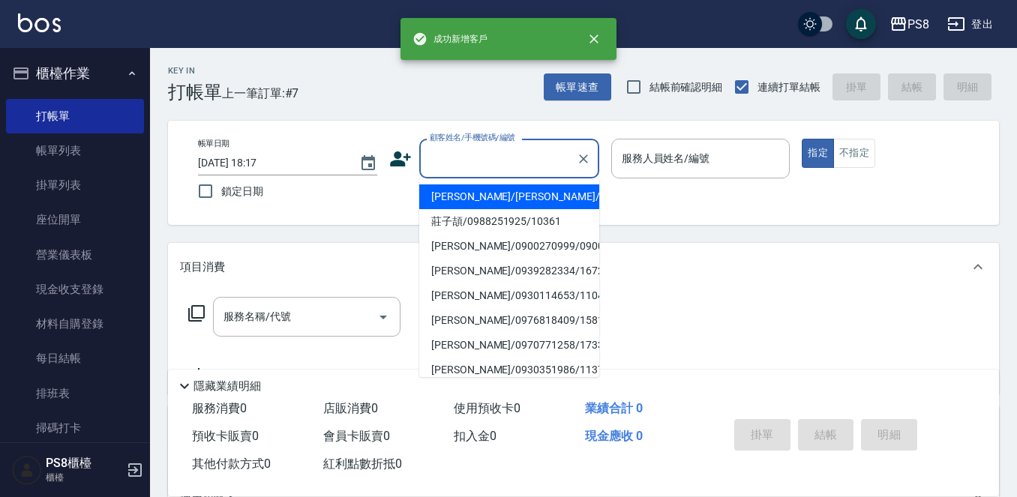
click at [486, 146] on input "顧客姓名/手機號碼/編號" at bounding box center [498, 159] width 144 height 26
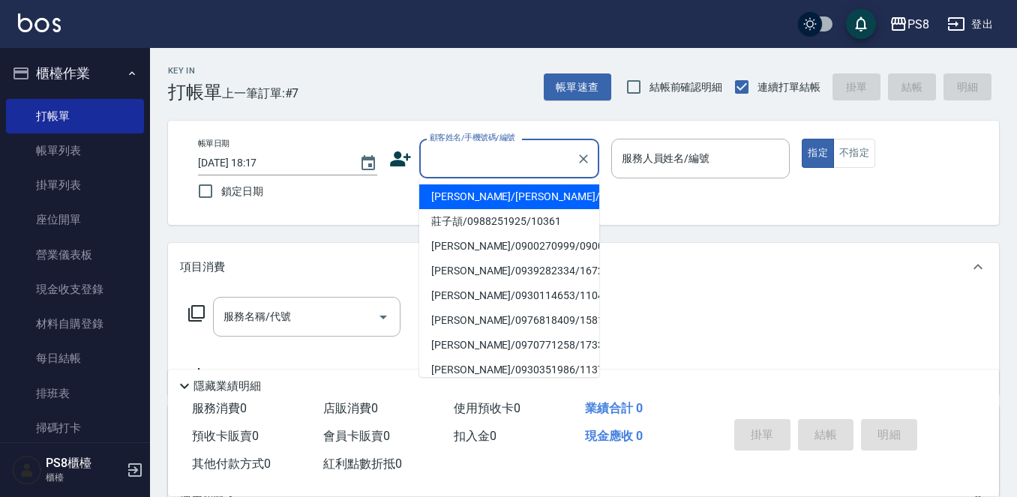
paste input "0912345699"
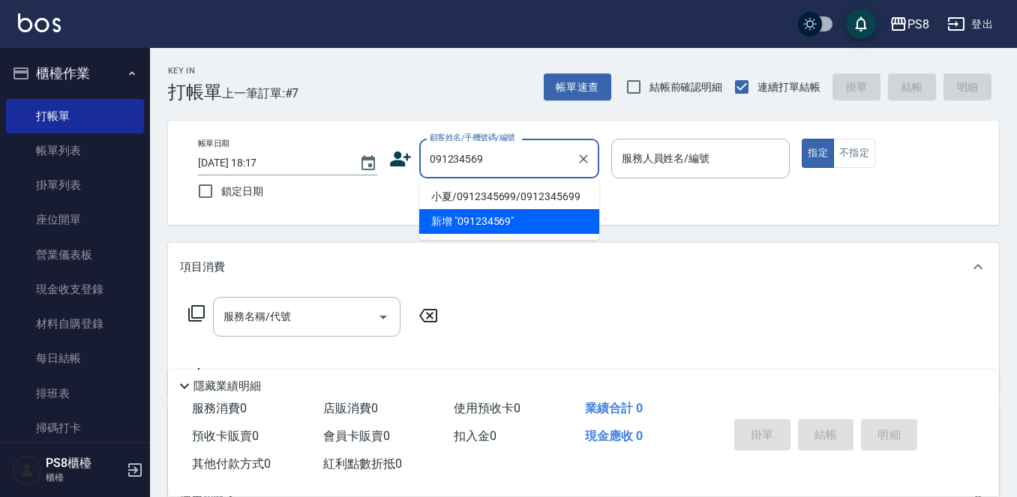
click at [464, 197] on li "小夏/0912345699/0912345699" at bounding box center [509, 197] width 180 height 25
type input "小夏/0912345699/0912345699"
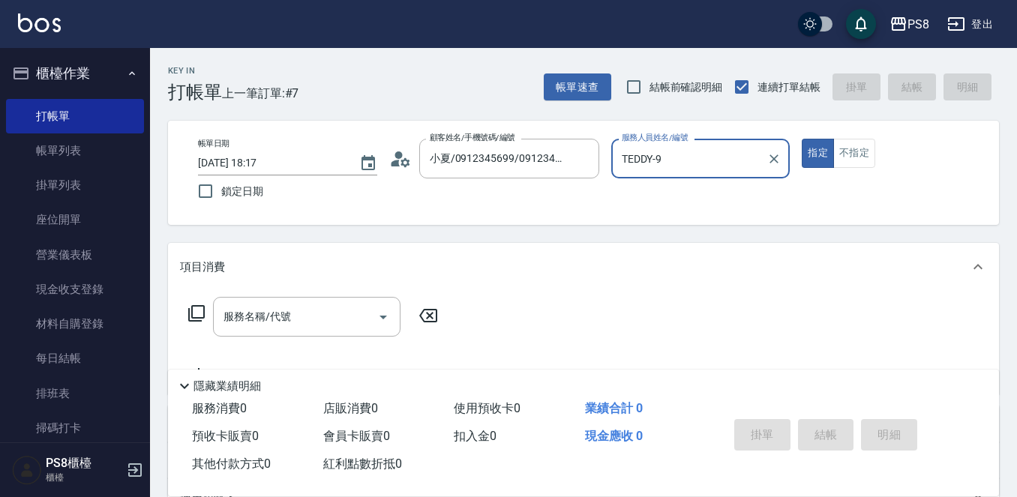
type input "TEDDY-9"
click at [802, 139] on button "指定" at bounding box center [818, 153] width 32 height 29
type button "true"
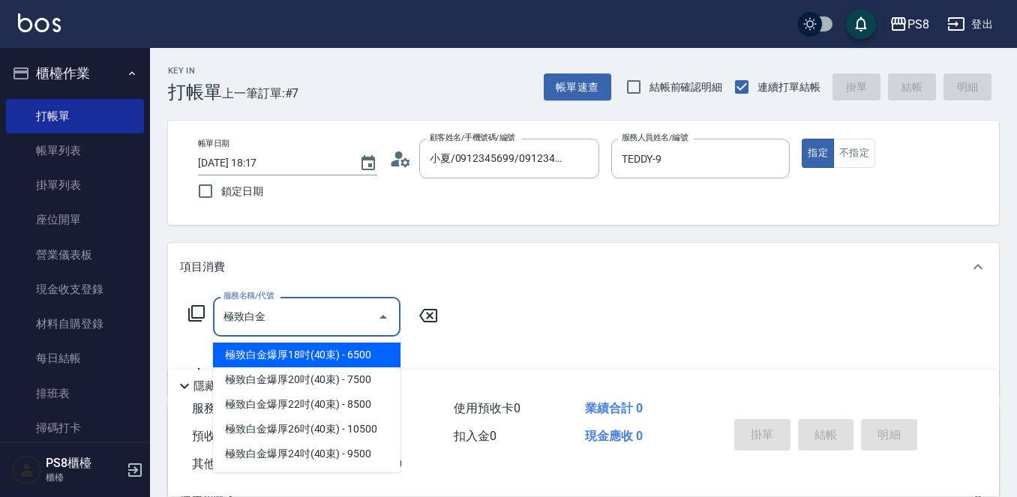
click at [292, 350] on span "極致白金爆厚18吋(40束) - 6500" at bounding box center [307, 355] width 188 height 25
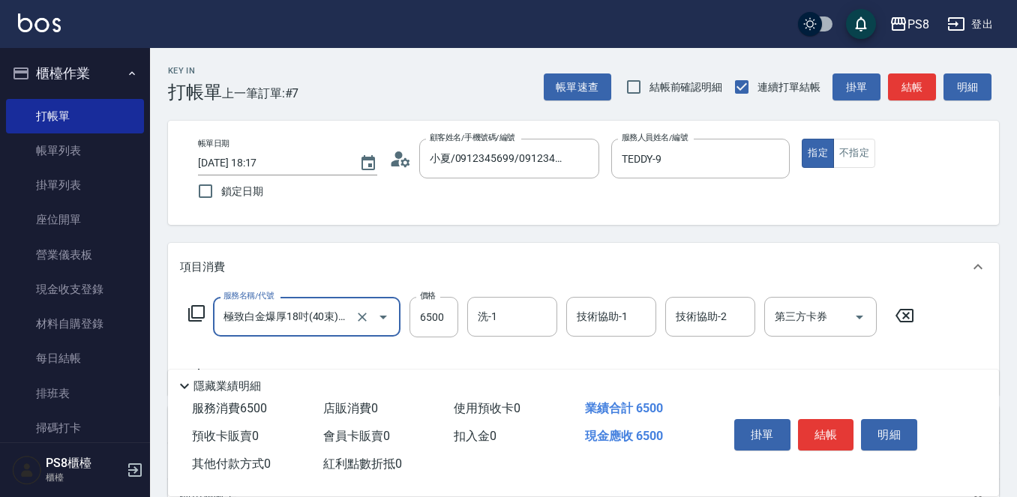
type input "極致白金爆厚18吋(40束)(G86)"
drag, startPoint x: 461, startPoint y: 335, endPoint x: 461, endPoint y: 326, distance: 9.8
click at [461, 335] on div "服務名稱/代號 極致白金爆厚18吋(40束)(G86) 服務名稱/代號 價格 6500 價格 洗-1 洗-1 技術協助-1 技術協助-1 技術協助-2 技術協…" at bounding box center [551, 317] width 743 height 41
click at [459, 323] on div "服務名稱/代號 極致白金爆厚18吋(40束)(G86) 服務名稱/代號 價格 6500 價格 洗-1 洗-1 技術協助-1 技術協助-1 技術協助-2 技術協…" at bounding box center [551, 317] width 743 height 41
click at [443, 323] on input "6500" at bounding box center [434, 317] width 49 height 41
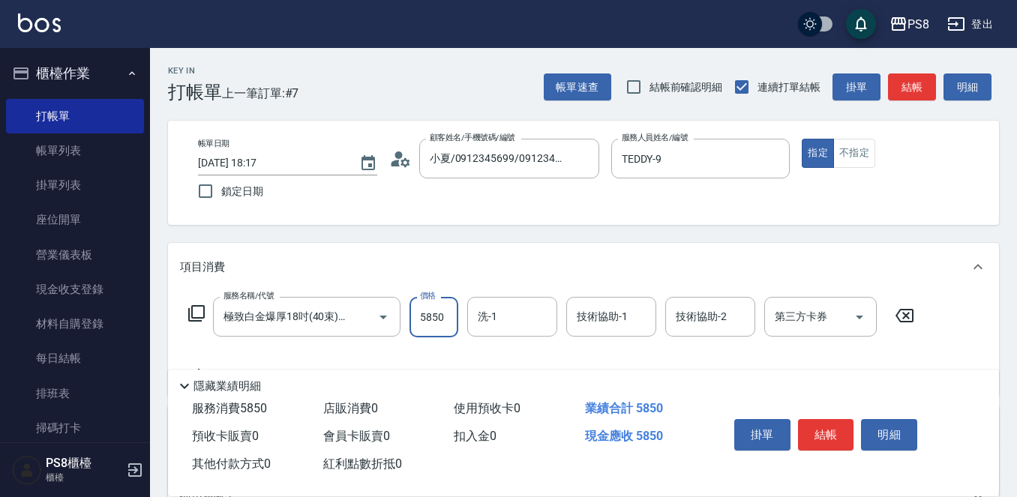
type input "5850"
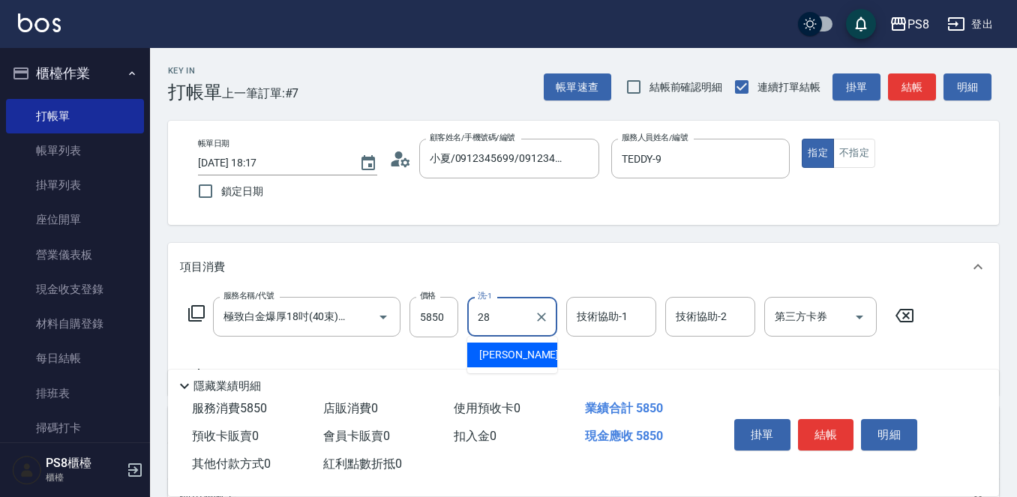
type input "姵蓁-28"
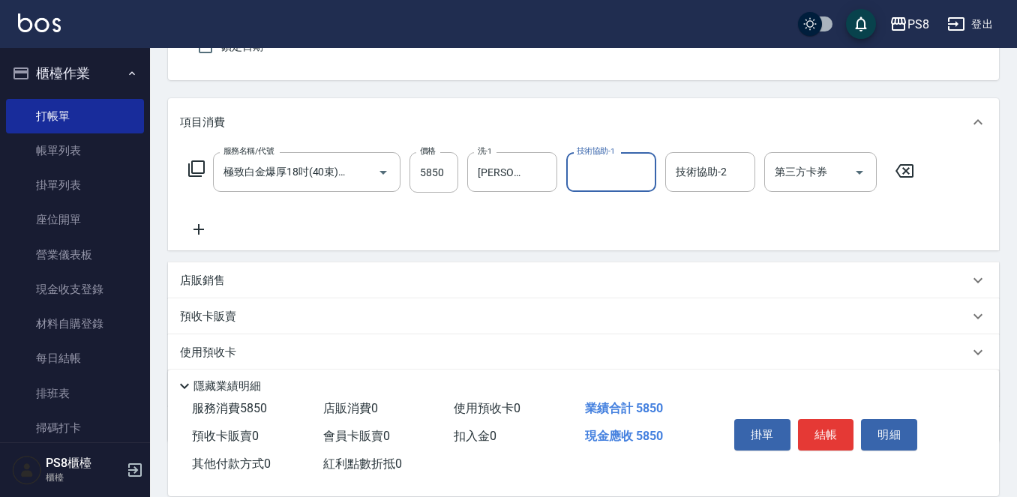
scroll to position [150, 0]
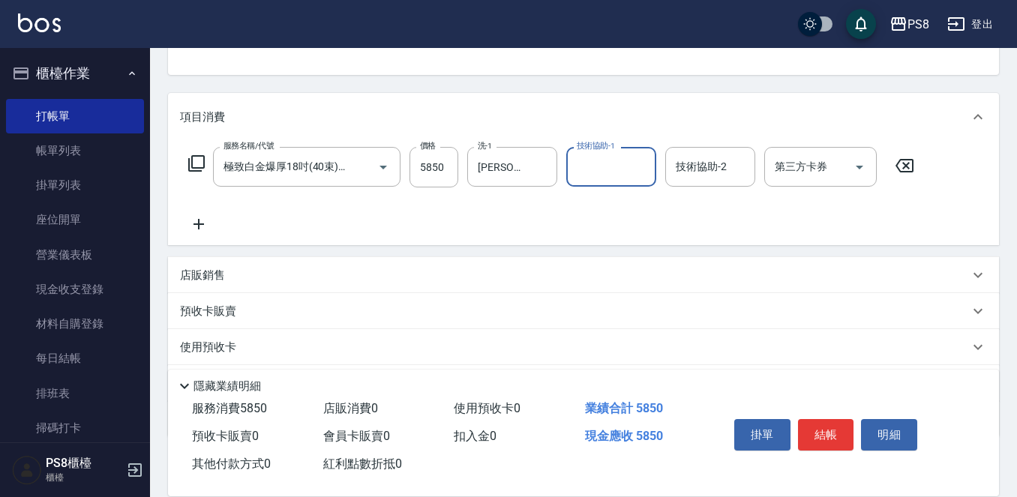
click at [180, 229] on icon at bounding box center [199, 224] width 38 height 18
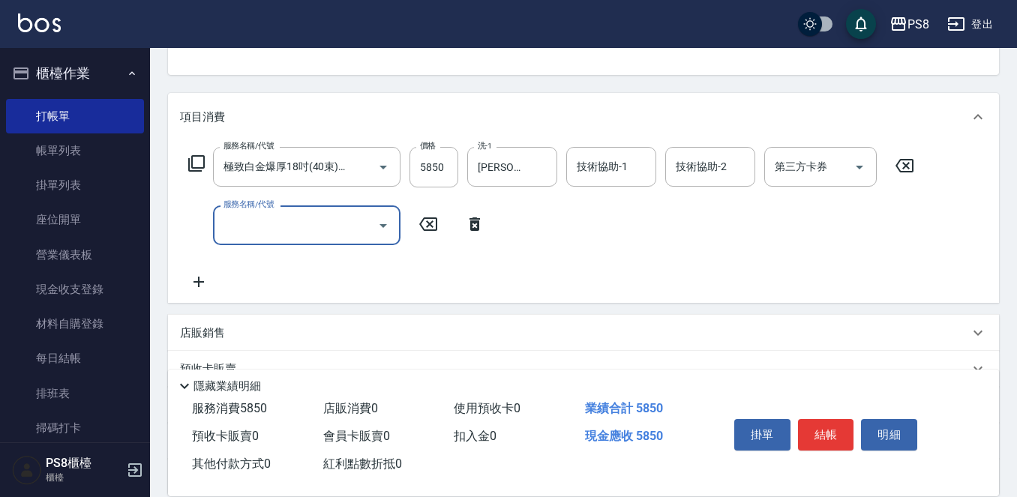
scroll to position [0, 0]
type input "討"
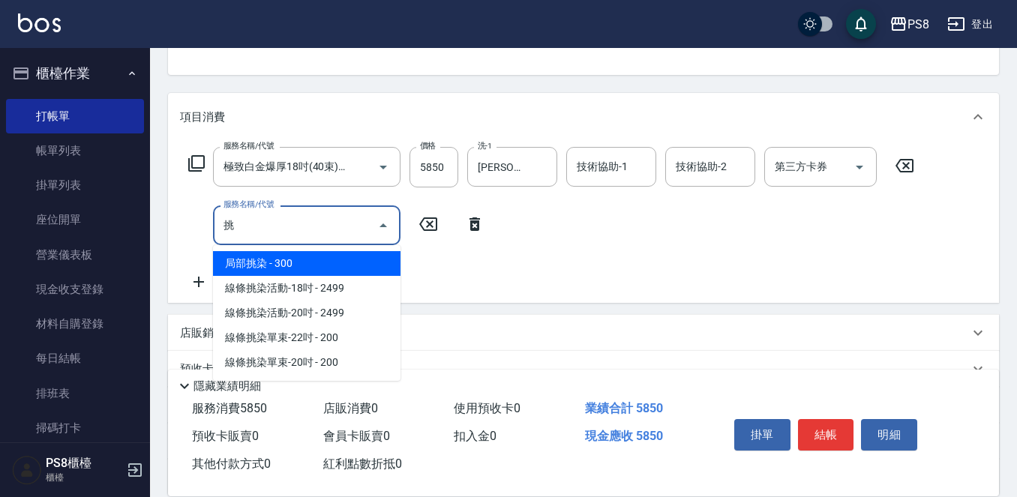
click at [350, 255] on span "局部挑染 - 300" at bounding box center [307, 263] width 188 height 25
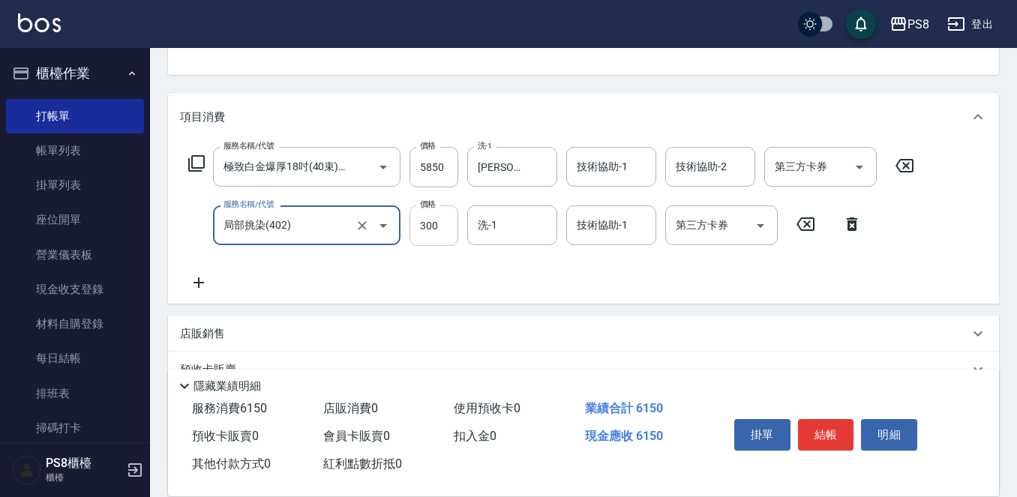
type input "局部挑染(402)"
click at [419, 230] on input "300" at bounding box center [434, 226] width 49 height 41
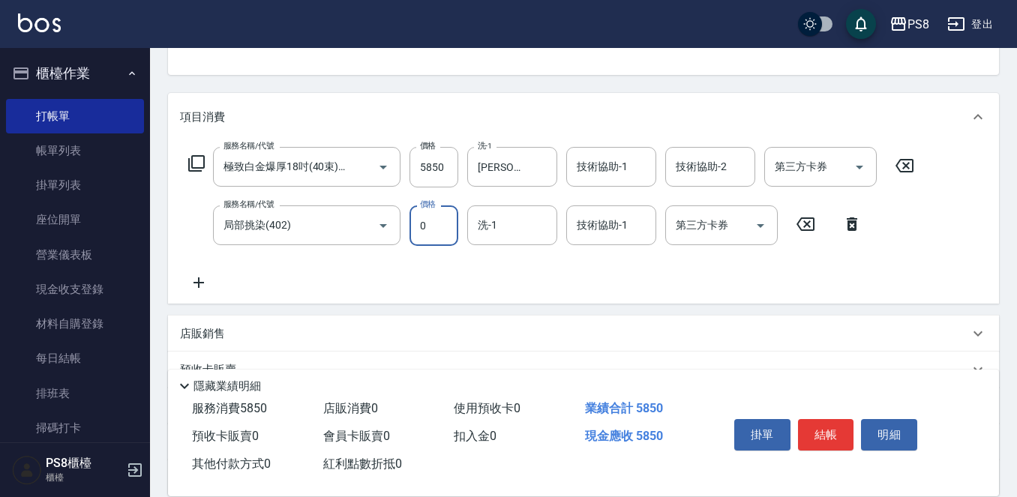
type input "0"
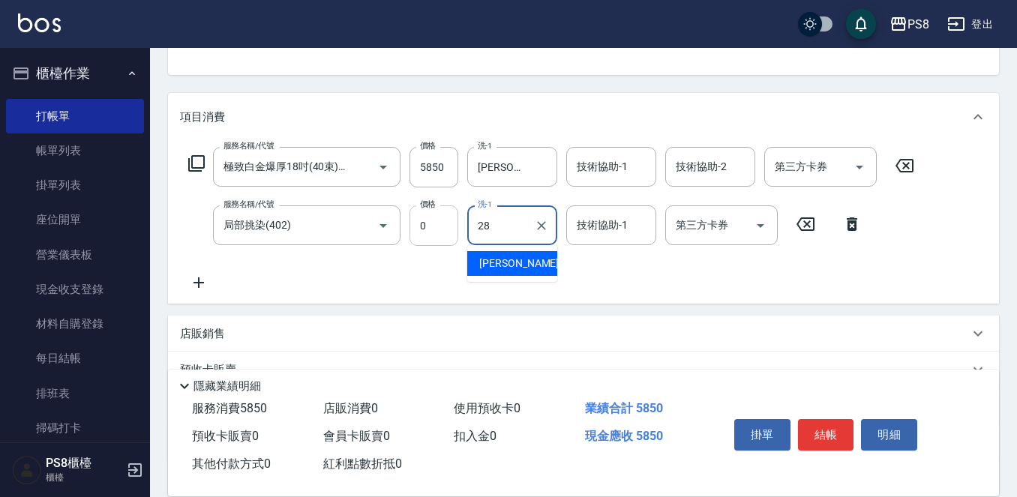
type input "姵蓁-28"
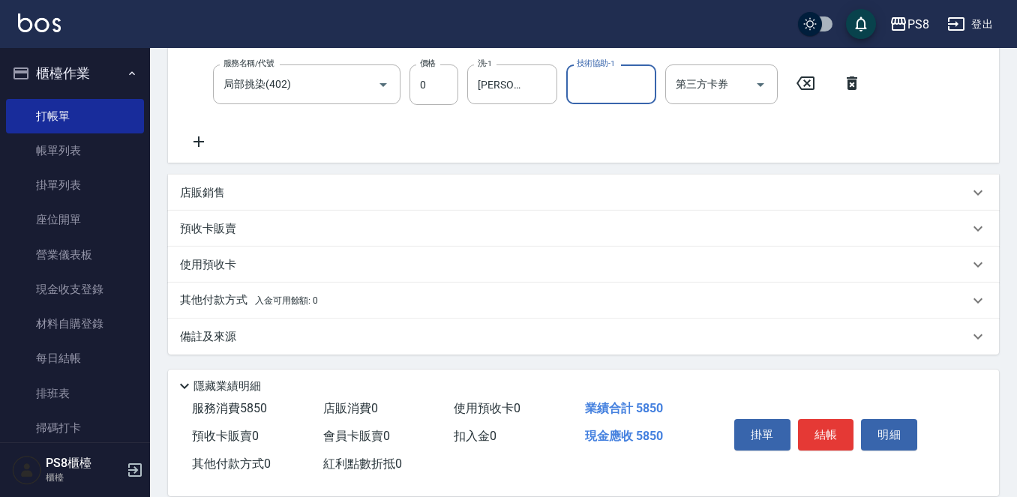
scroll to position [293, 0]
click at [317, 290] on div "其他付款方式 入金可用餘額: 0" at bounding box center [583, 299] width 831 height 36
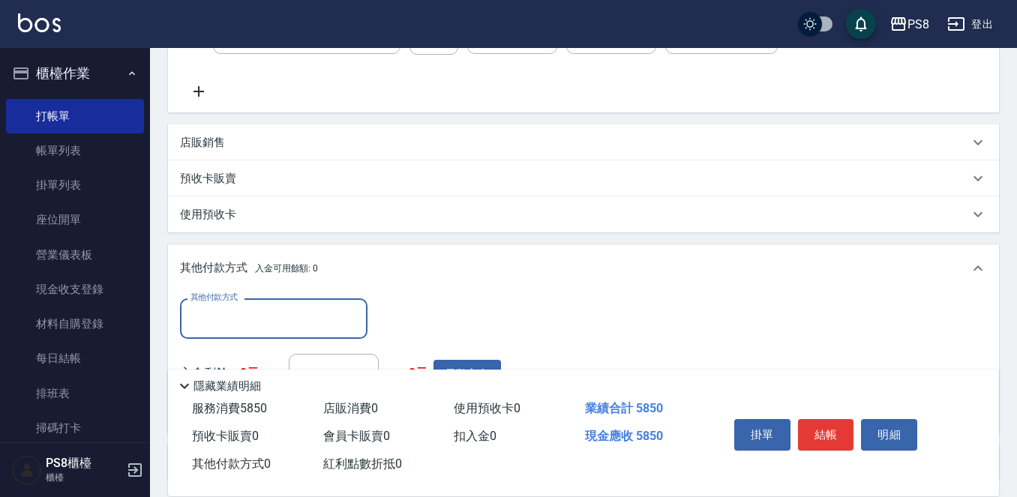
scroll to position [368, 0]
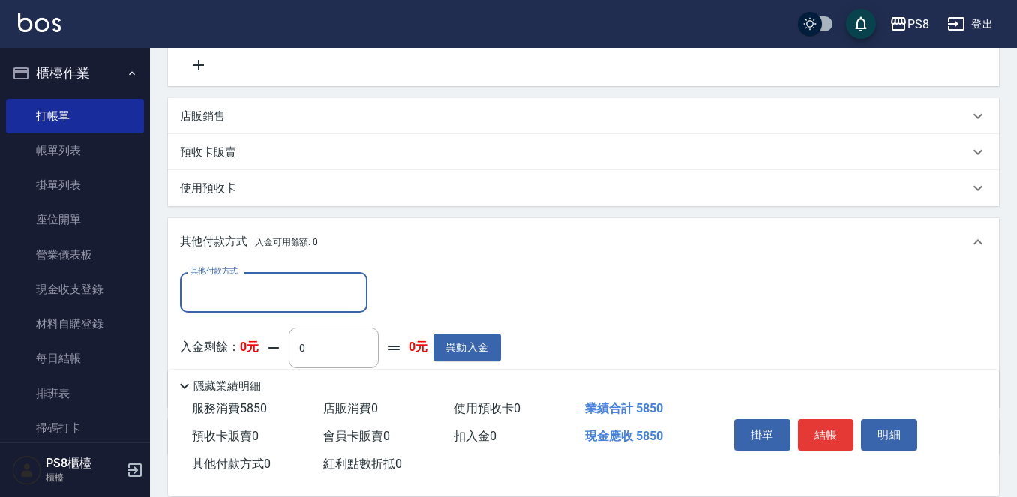
click at [312, 275] on div "其他付款方式" at bounding box center [274, 292] width 188 height 40
type input "5"
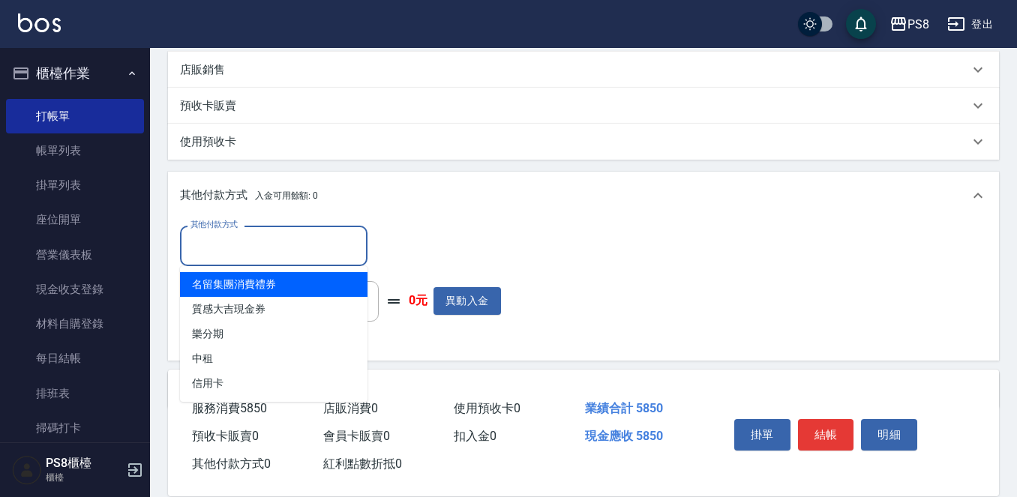
scroll to position [470, 0]
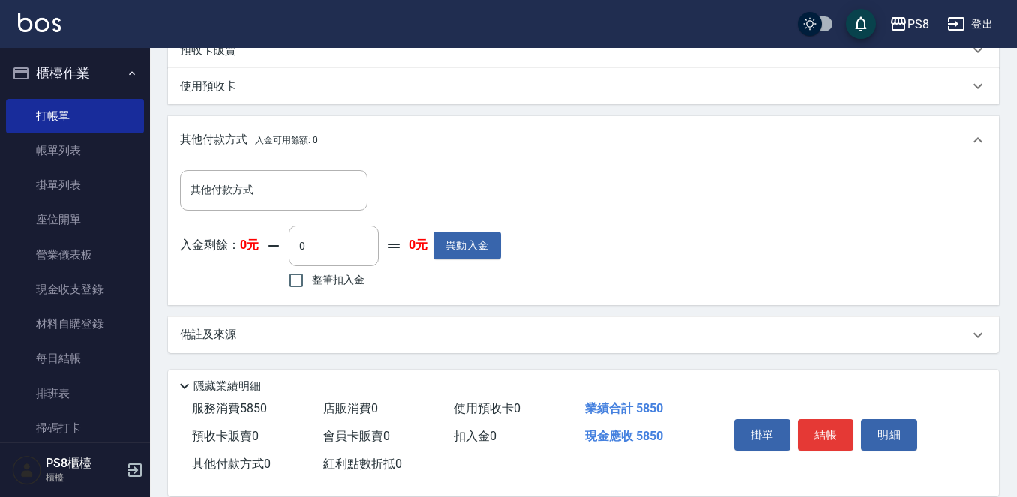
click at [411, 317] on div "備註及來源" at bounding box center [583, 335] width 831 height 36
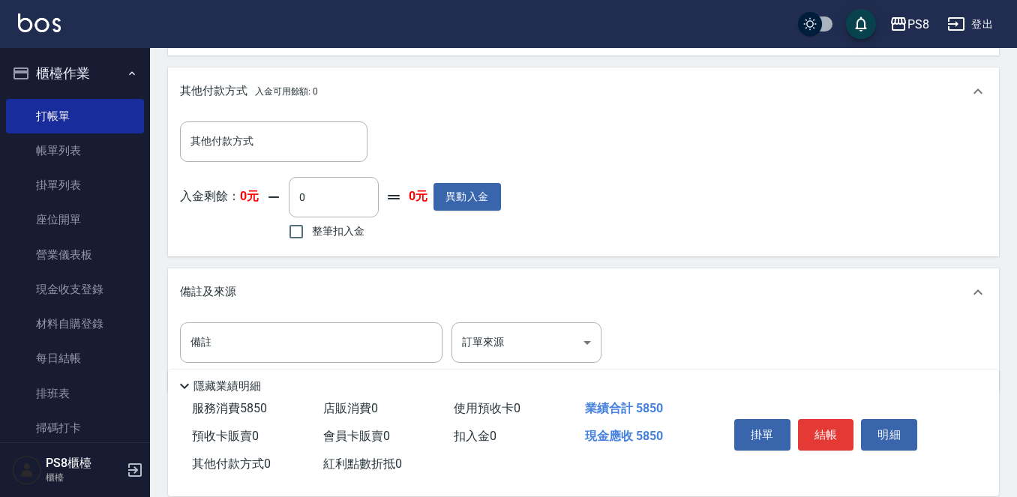
scroll to position [545, 0]
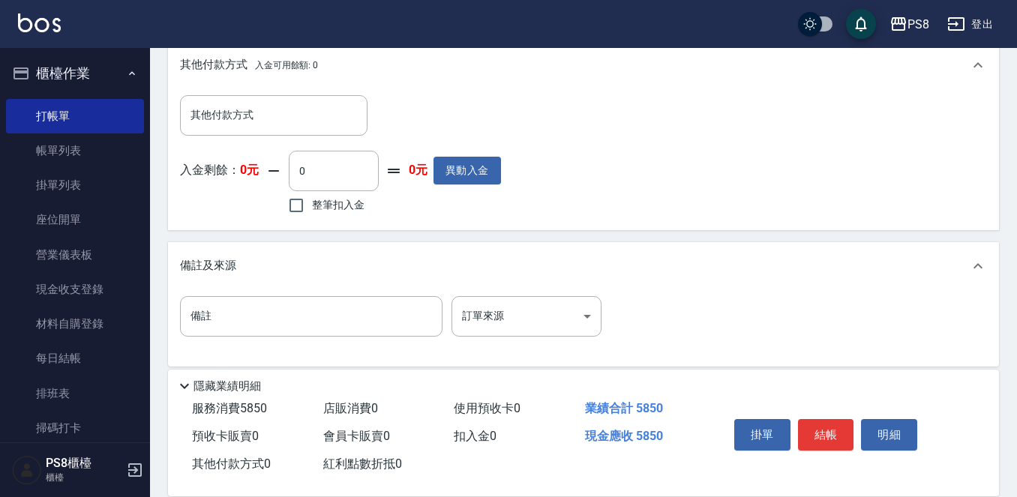
click at [416, 269] on div "備註及來源" at bounding box center [574, 266] width 789 height 16
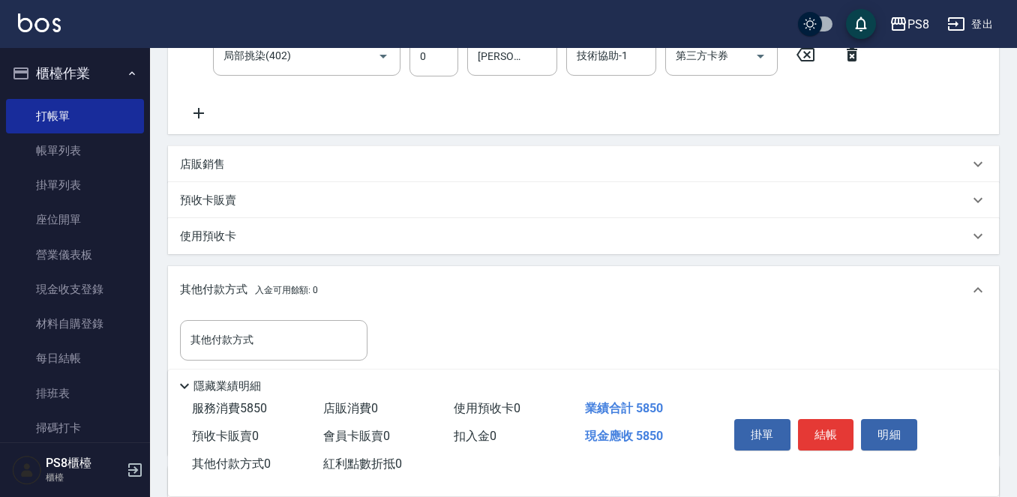
scroll to position [395, 0]
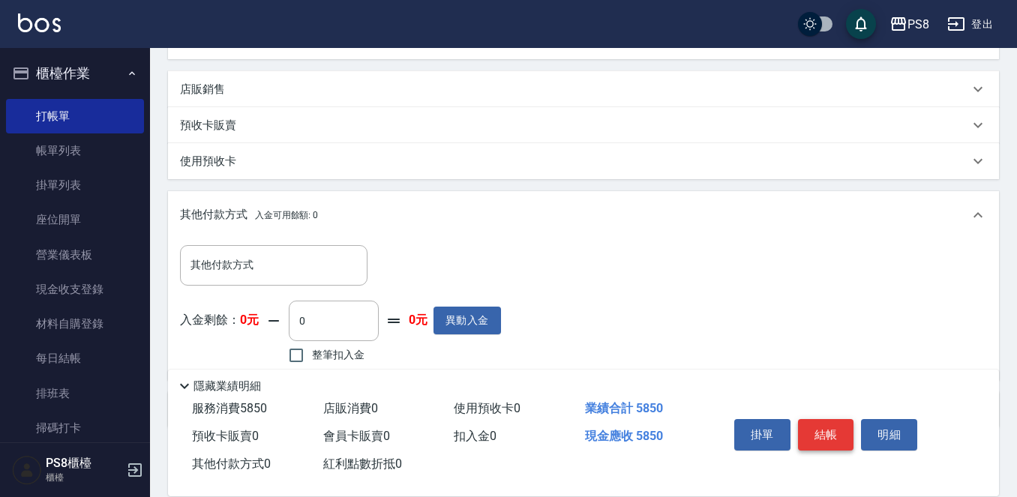
click at [821, 430] on button "結帳" at bounding box center [826, 435] width 56 height 32
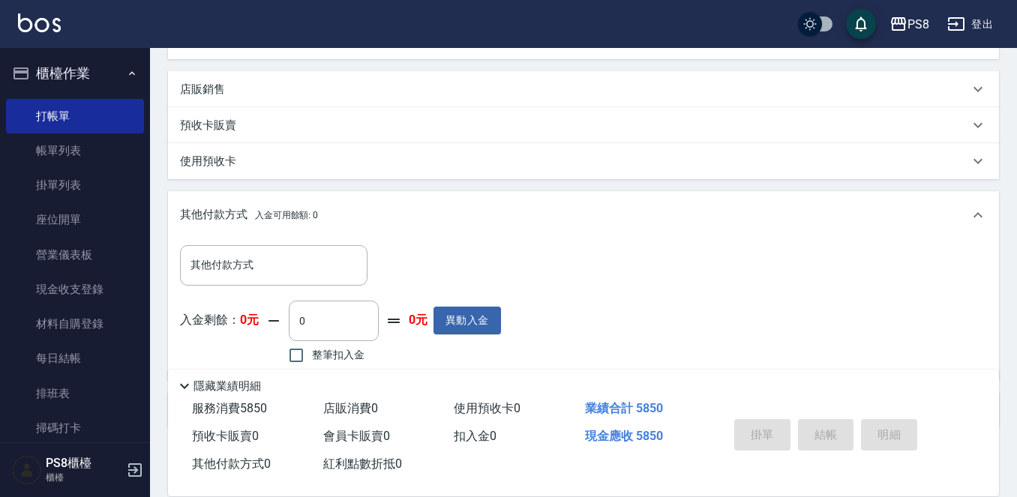
type input "2025/09/26 20:26"
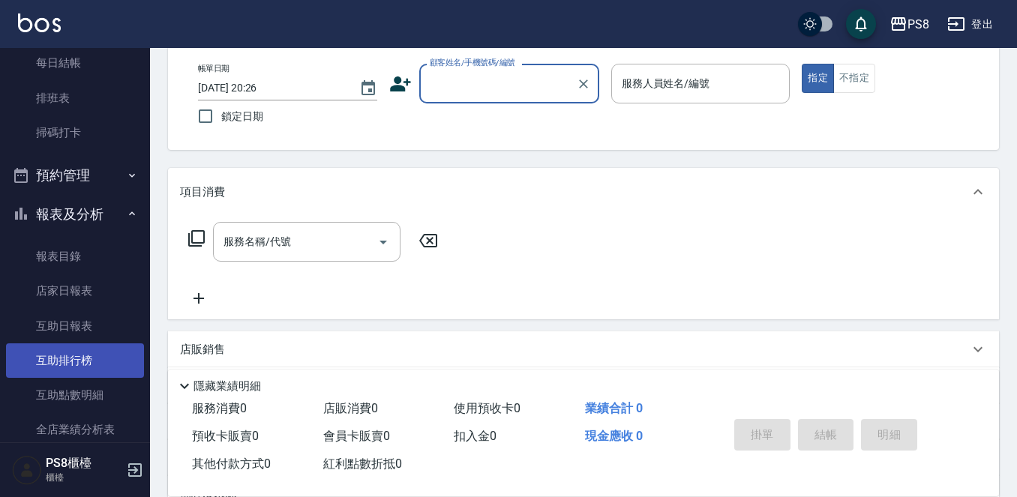
scroll to position [375, 0]
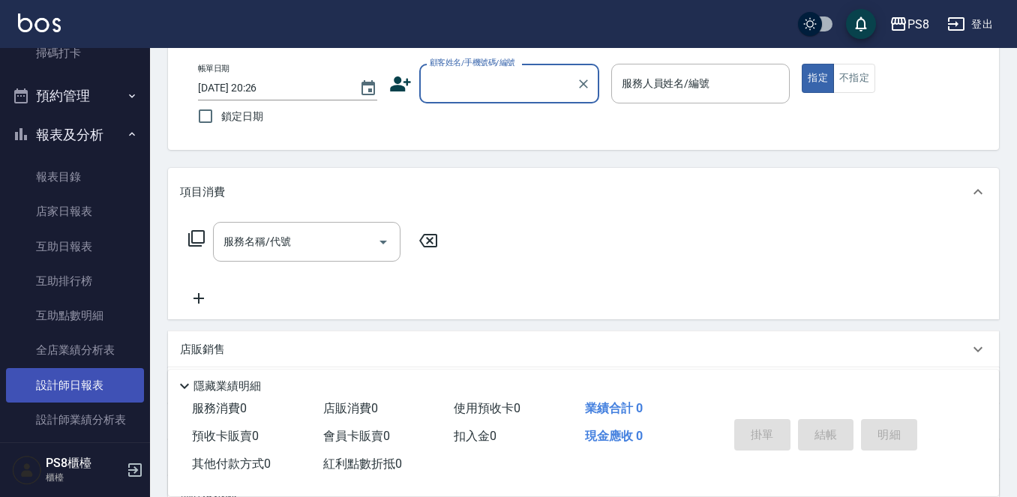
click at [116, 389] on link "設計師日報表" at bounding box center [75, 385] width 138 height 35
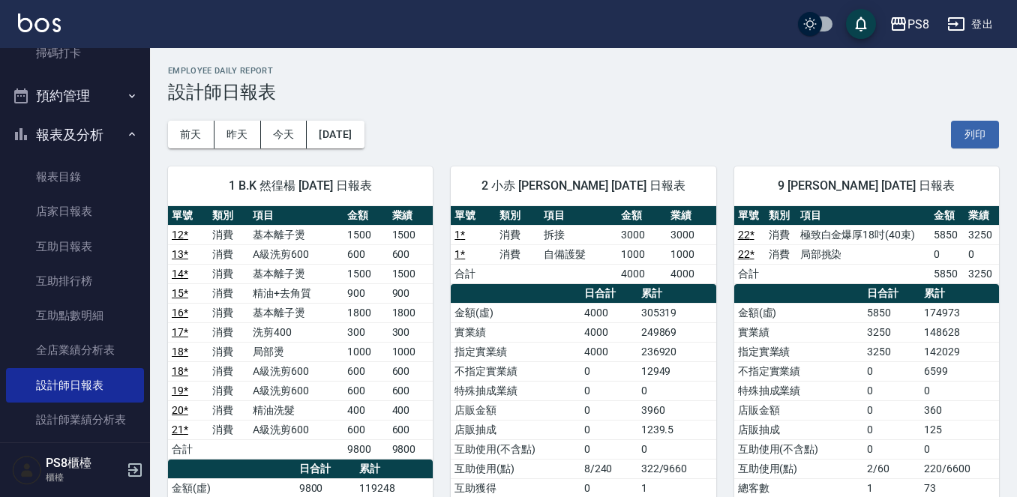
click at [623, 260] on td "1000" at bounding box center [642, 255] width 50 height 20
drag, startPoint x: 536, startPoint y: 257, endPoint x: 632, endPoint y: 266, distance: 97.1
click at [631, 281] on tbody "1 * 消費 拆接 3000 3000 1 * 消費 自備護髮 1000 1000 合計 4000 4000" at bounding box center [583, 254] width 265 height 59
click at [635, 257] on td "1000" at bounding box center [642, 255] width 50 height 20
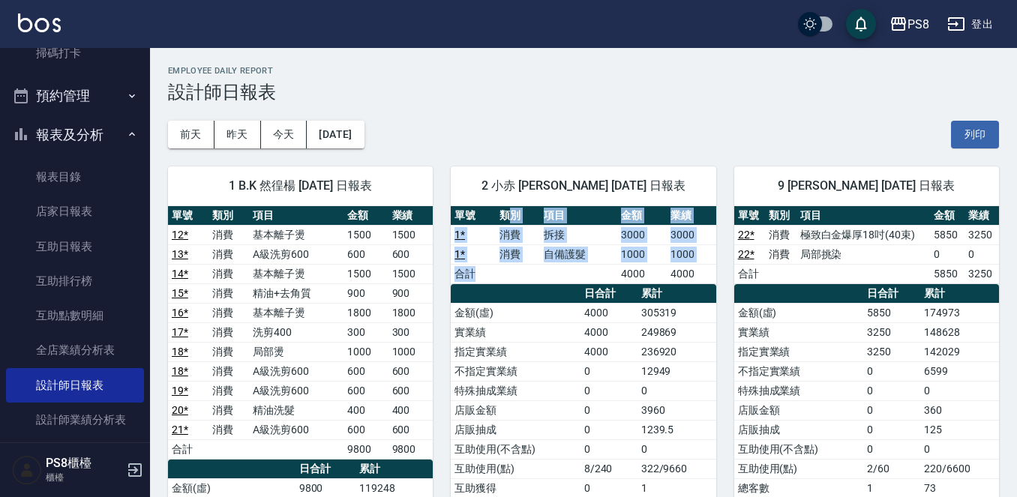
drag, startPoint x: 506, startPoint y: 223, endPoint x: 617, endPoint y: 269, distance: 120.4
click at [614, 268] on table "單號 類別 項目 金額 業績 1 * 消費 拆接 3000 3000 1 * 消費 自備護髮 1000 1000 合計 4000 4000" at bounding box center [583, 245] width 265 height 78
click at [617, 269] on td "a dense table" at bounding box center [578, 274] width 77 height 20
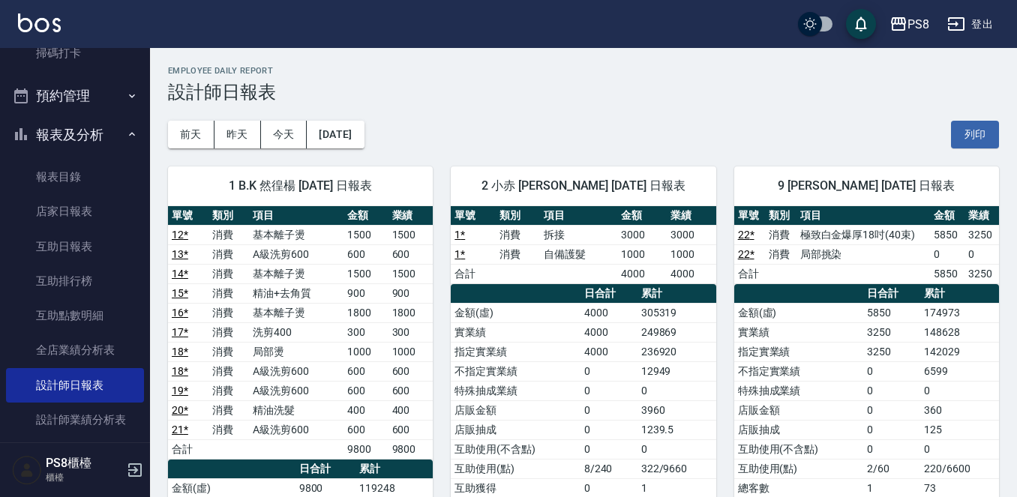
click at [662, 331] on td "249869" at bounding box center [677, 333] width 79 height 20
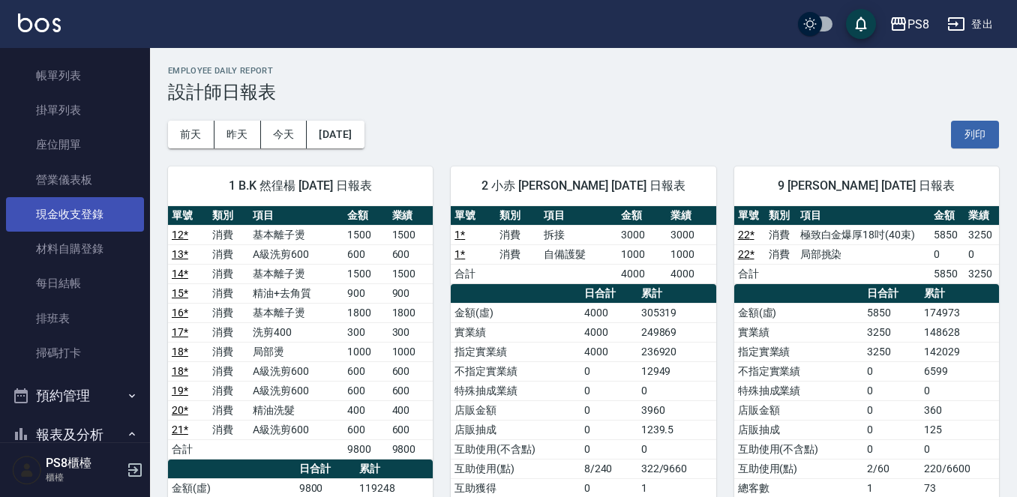
click at [114, 227] on link "現金收支登錄" at bounding box center [75, 214] width 138 height 35
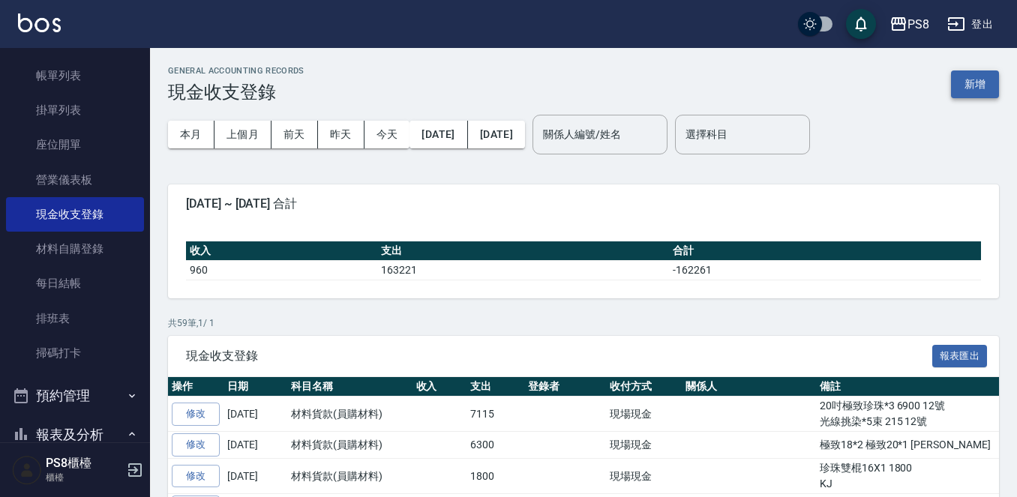
click at [962, 77] on button "新增" at bounding box center [975, 85] width 48 height 28
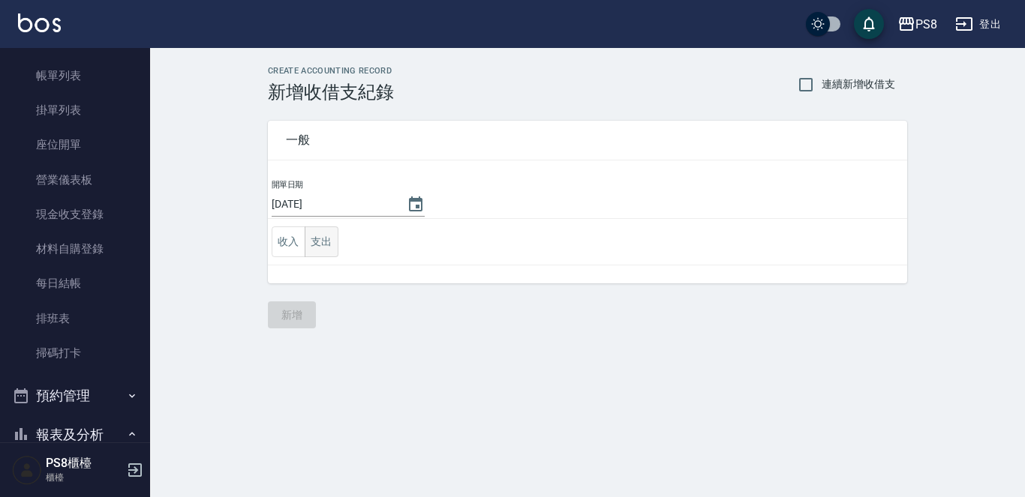
click at [322, 242] on button "支出" at bounding box center [322, 242] width 34 height 31
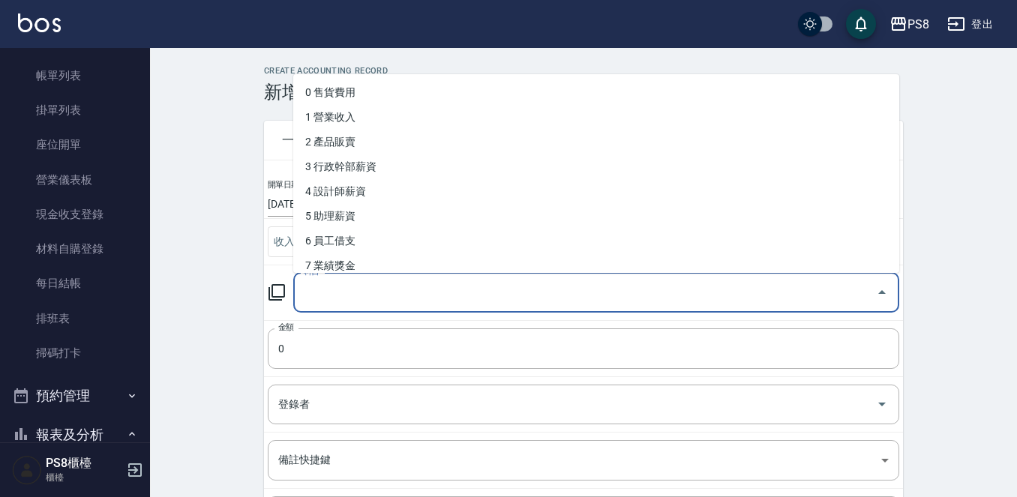
click at [322, 290] on input "科目" at bounding box center [585, 293] width 570 height 26
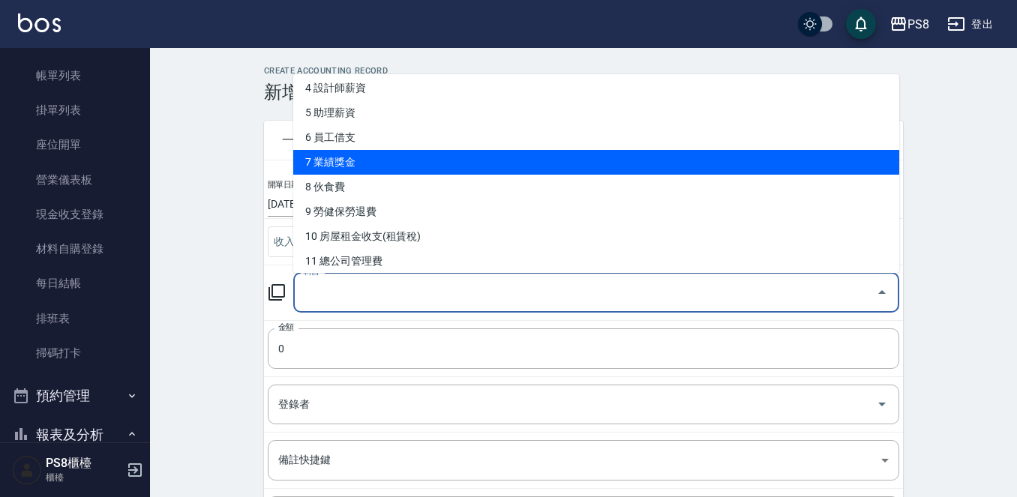
scroll to position [300, 0]
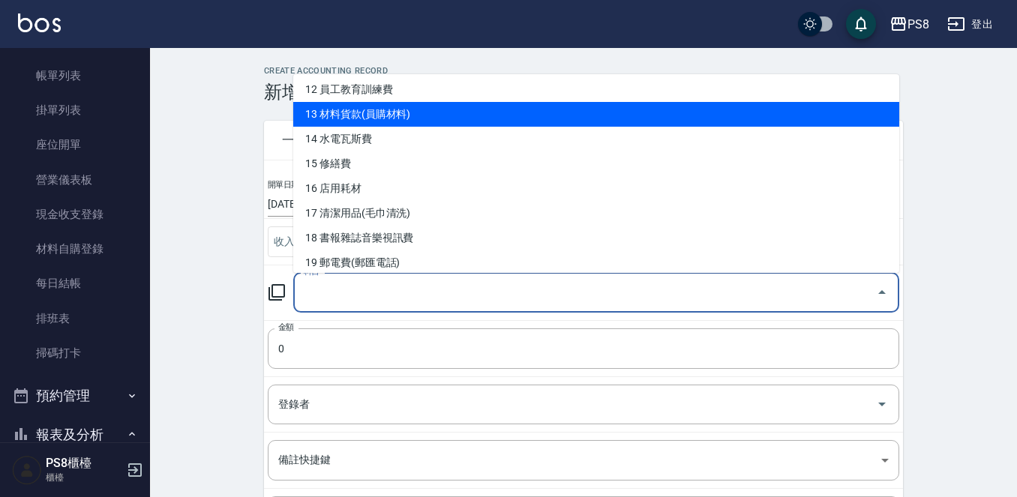
click at [386, 102] on li "13 材料貨款(員購材料)" at bounding box center [596, 114] width 606 height 25
type input "13 材料貨款(員購材料)"
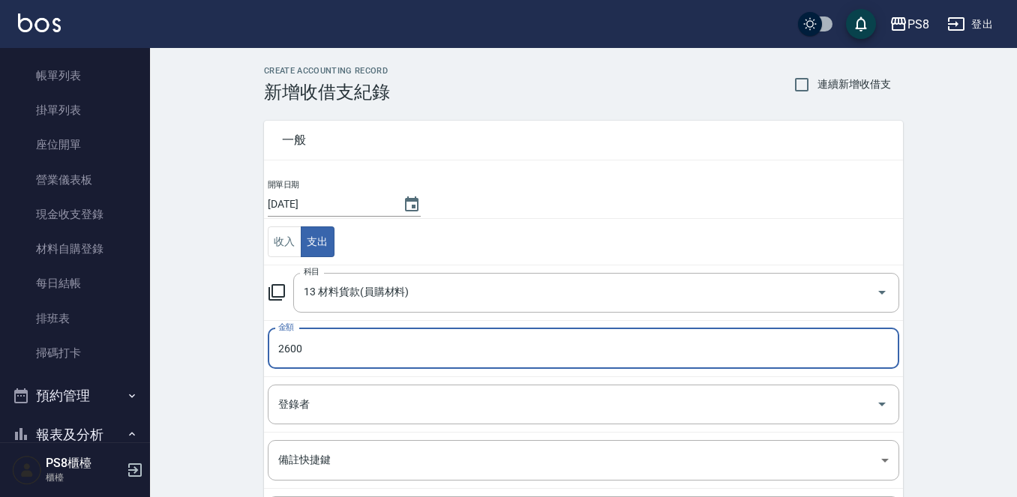
click at [499, 338] on input "2600" at bounding box center [584, 349] width 632 height 41
type input "2600"
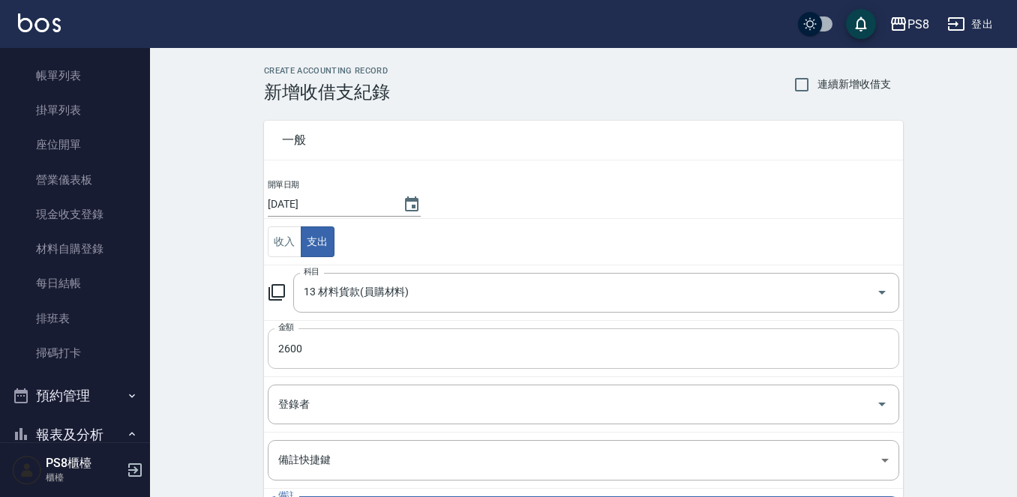
scroll to position [165, 0]
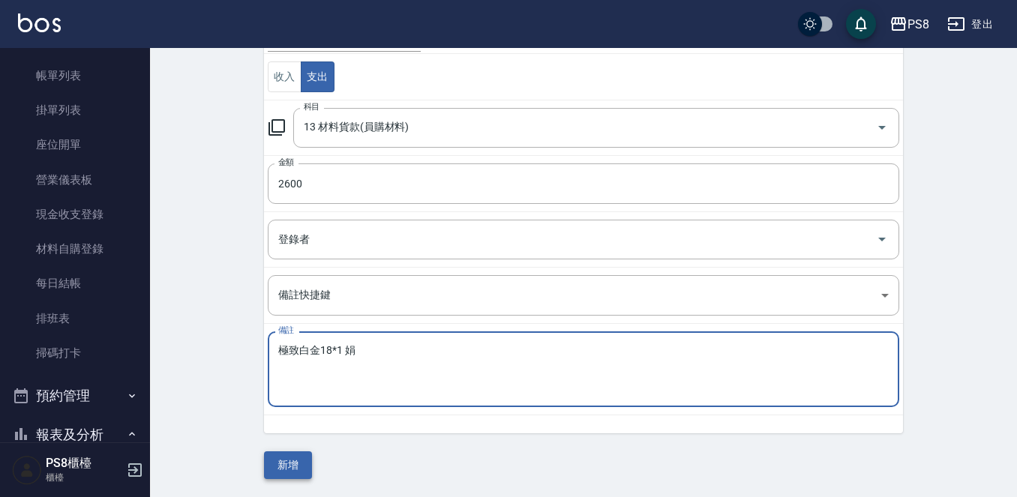
type textarea "極致白金18*1 娟"
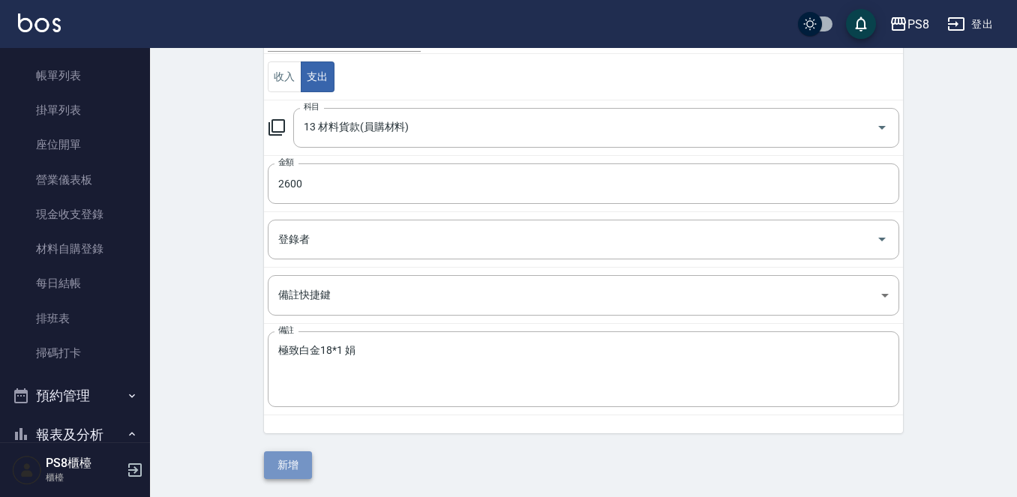
click at [291, 464] on button "新增" at bounding box center [288, 466] width 48 height 28
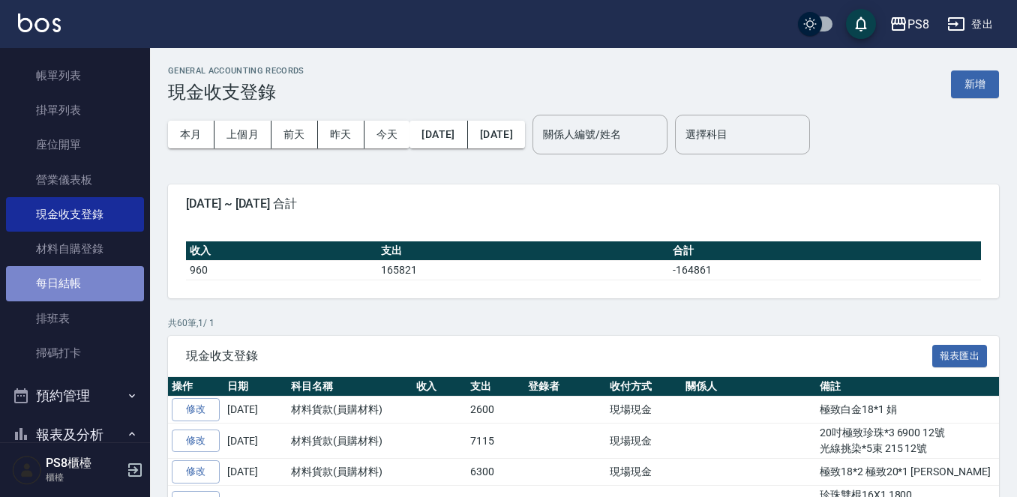
click at [86, 290] on link "每日結帳" at bounding box center [75, 283] width 138 height 35
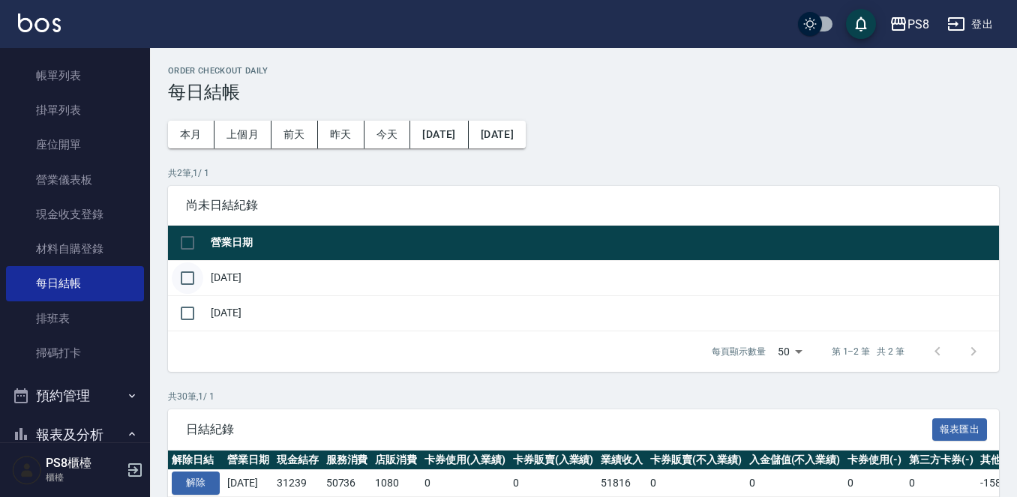
click at [189, 264] on input "checkbox" at bounding box center [188, 279] width 32 height 32
checkbox input "true"
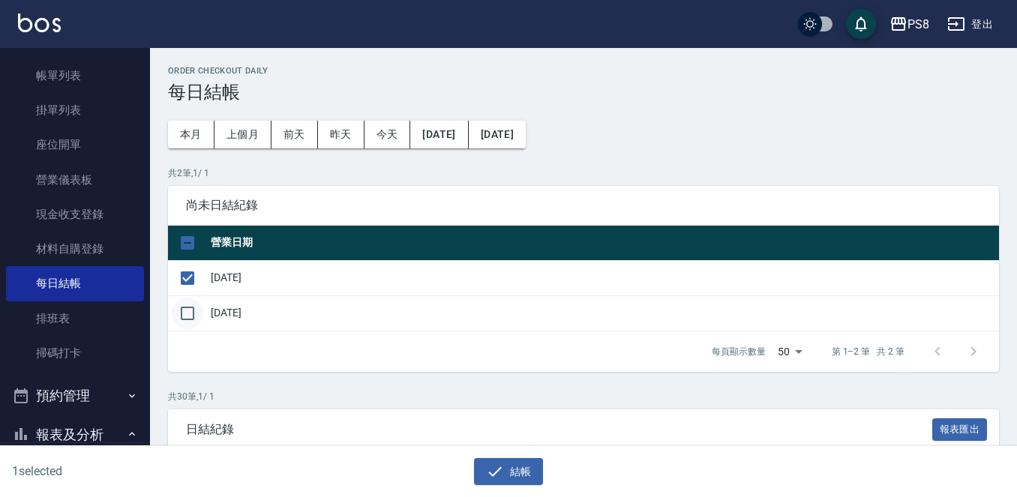
click at [184, 309] on input "checkbox" at bounding box center [188, 314] width 32 height 32
checkbox input "true"
click at [184, 309] on input "checkbox" at bounding box center [188, 314] width 32 height 32
checkbox input "false"
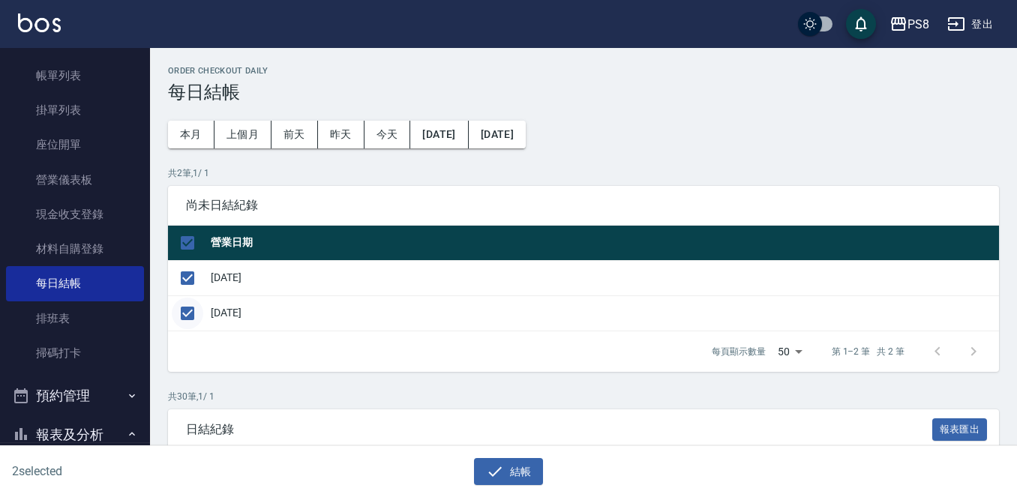
checkbox input "false"
click at [545, 476] on div "結帳" at bounding box center [508, 472] width 491 height 28
drag, startPoint x: 511, startPoint y: 458, endPoint x: 522, endPoint y: 476, distance: 21.9
click at [522, 476] on button "結帳" at bounding box center [509, 472] width 70 height 28
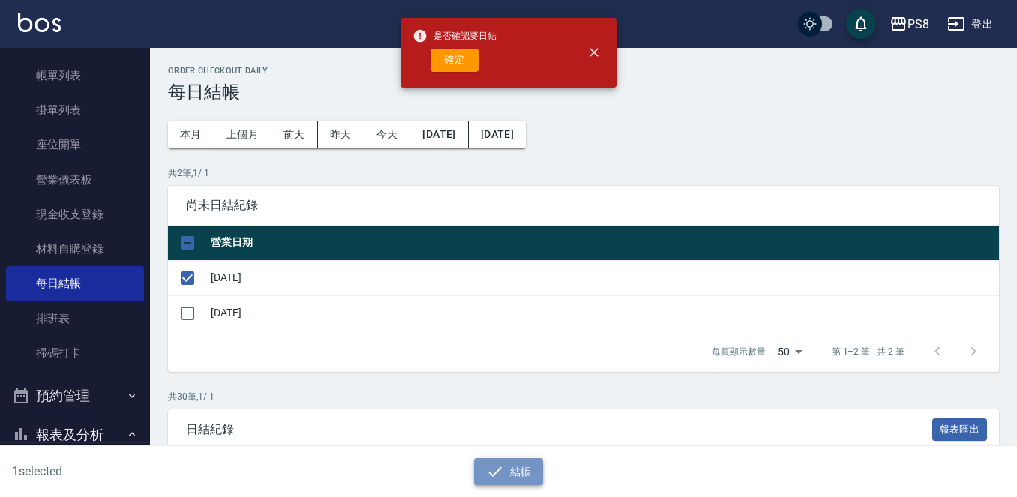
click at [522, 476] on button "結帳" at bounding box center [509, 472] width 70 height 28
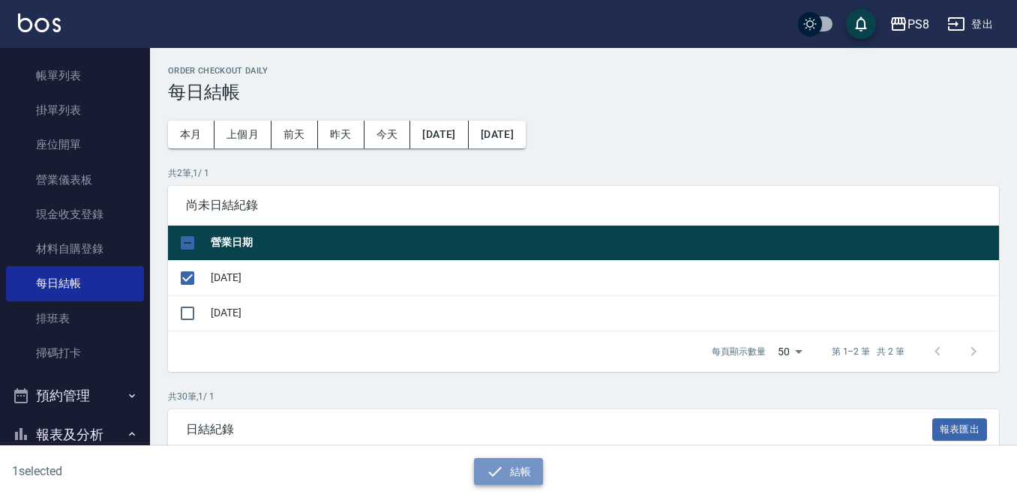
click at [527, 464] on button "結帳" at bounding box center [509, 472] width 70 height 28
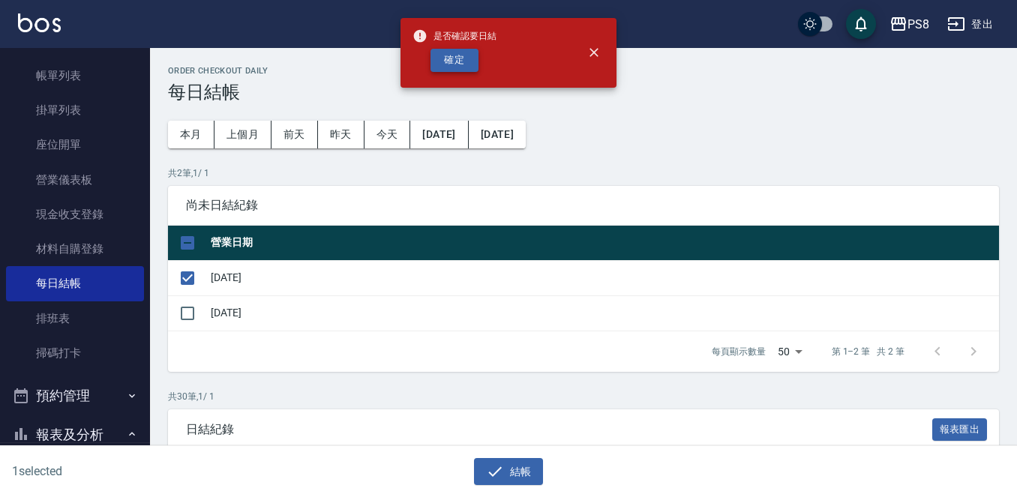
click at [442, 53] on button "確定" at bounding box center [455, 60] width 48 height 23
checkbox input "false"
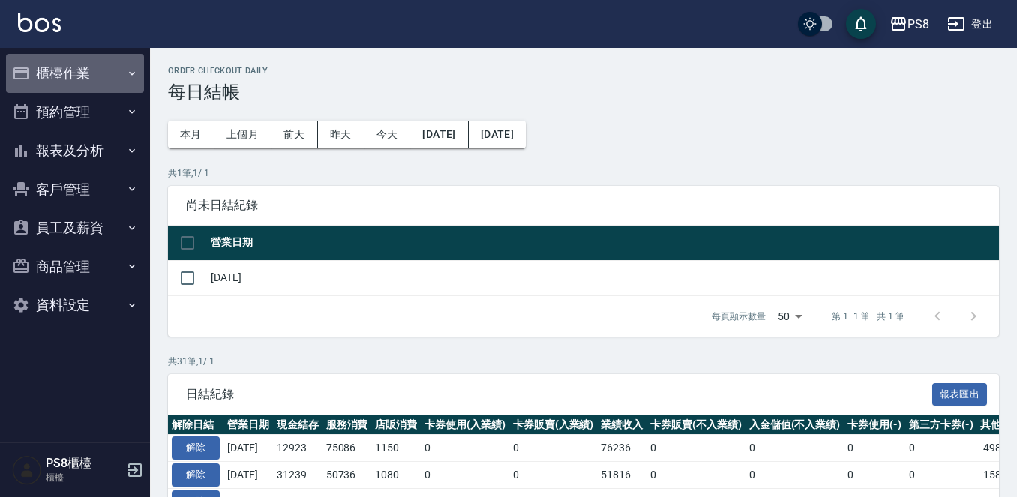
click at [84, 71] on button "櫃檯作業" at bounding box center [75, 73] width 138 height 39
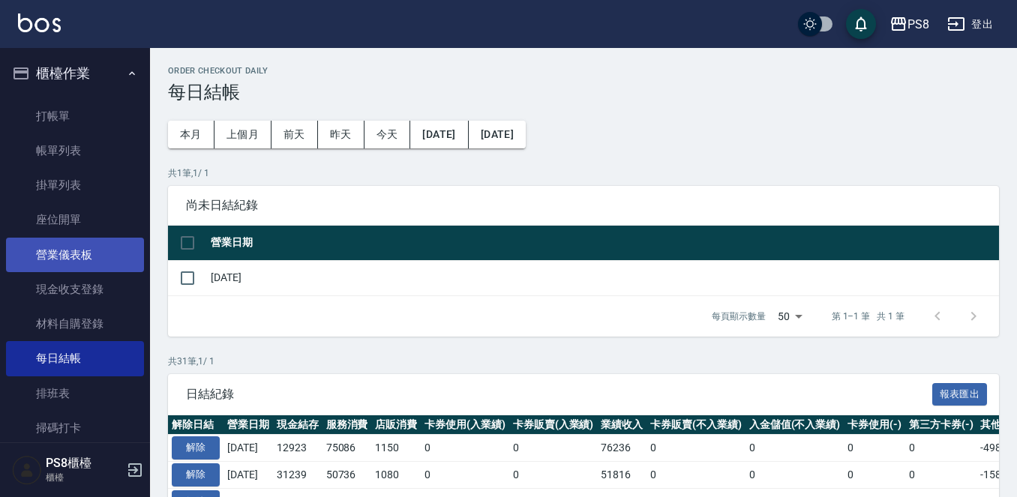
scroll to position [150, 0]
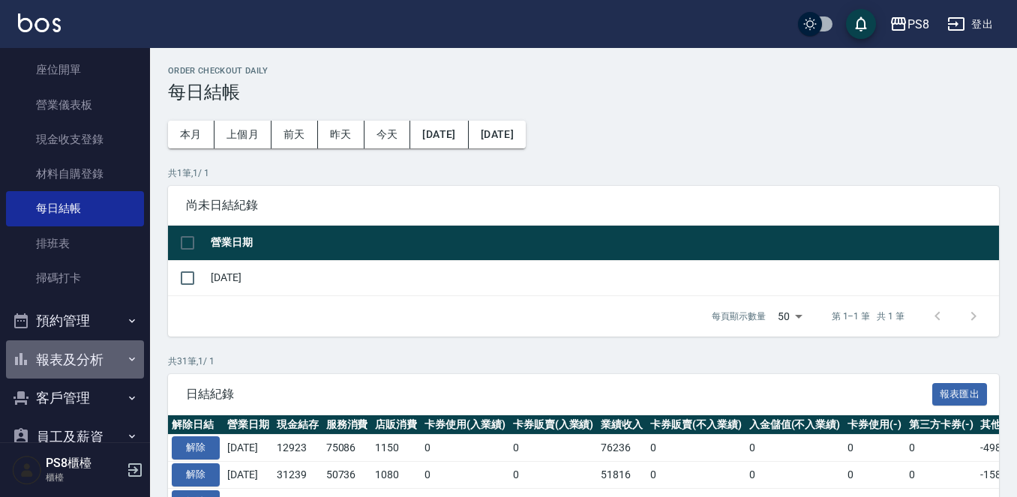
click at [94, 353] on button "報表及分析" at bounding box center [75, 360] width 138 height 39
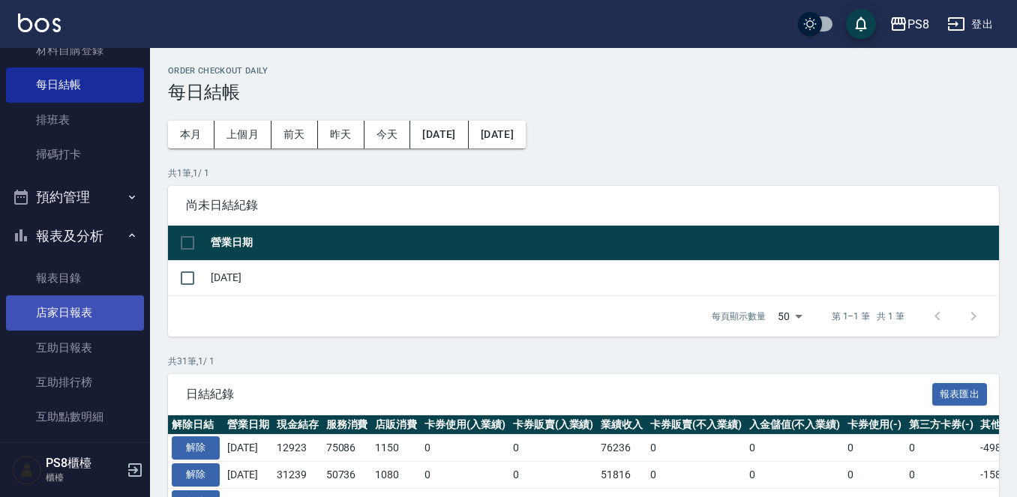
scroll to position [300, 0]
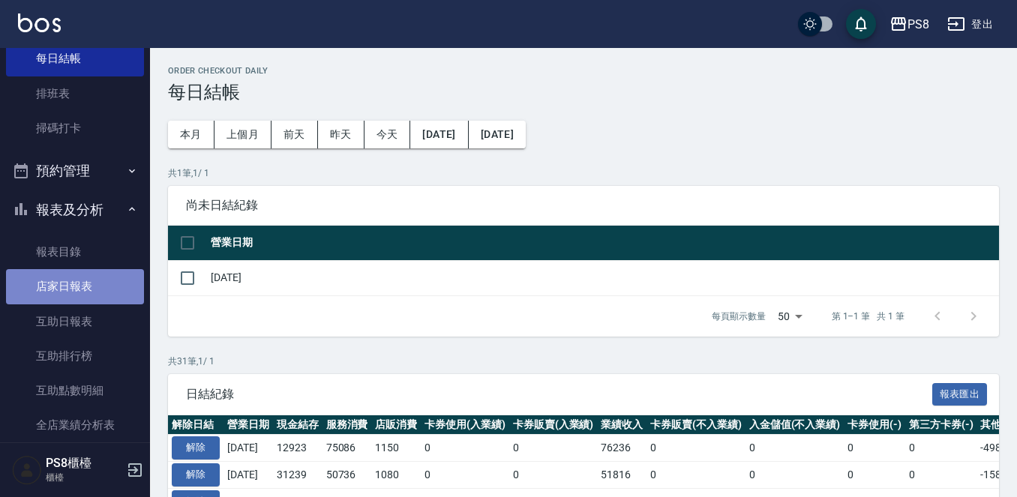
click at [119, 298] on link "店家日報表" at bounding box center [75, 286] width 138 height 35
